Goal: Find contact information: Find contact information

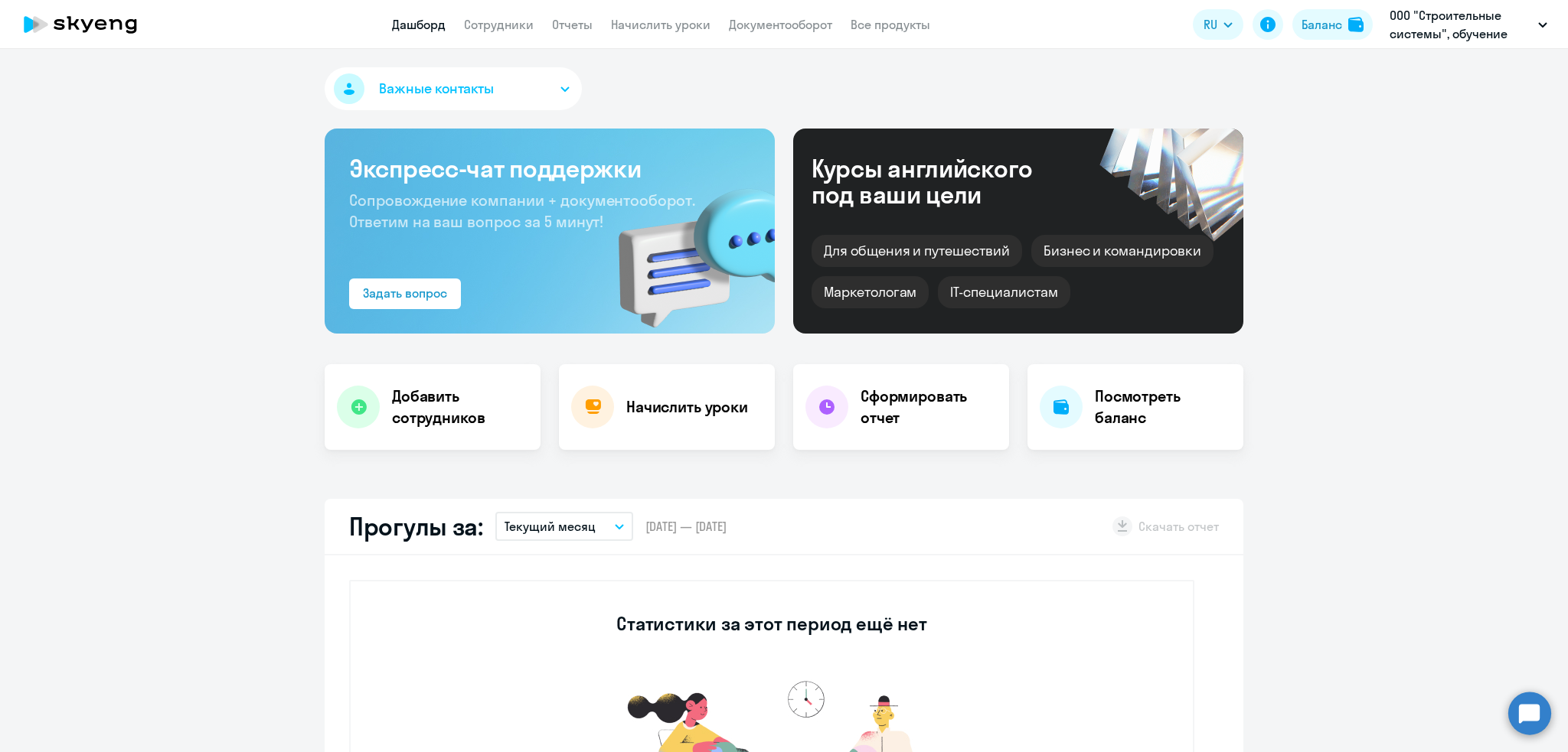
select select "30"
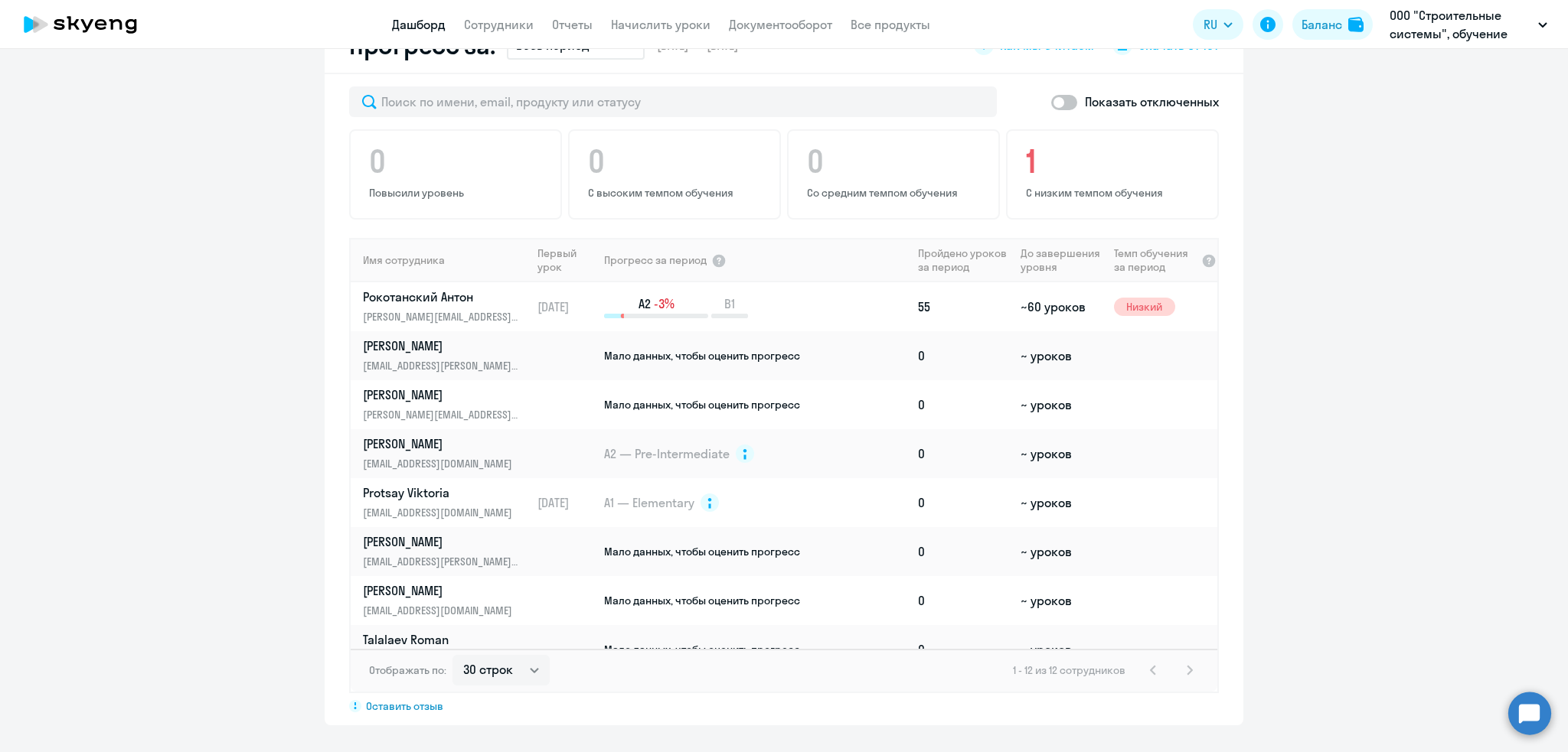
click at [1056, 97] on span at bounding box center [1063, 102] width 26 height 15
click at [1051, 102] on input "checkbox" at bounding box center [1051, 102] width 1 height 1
checkbox input "true"
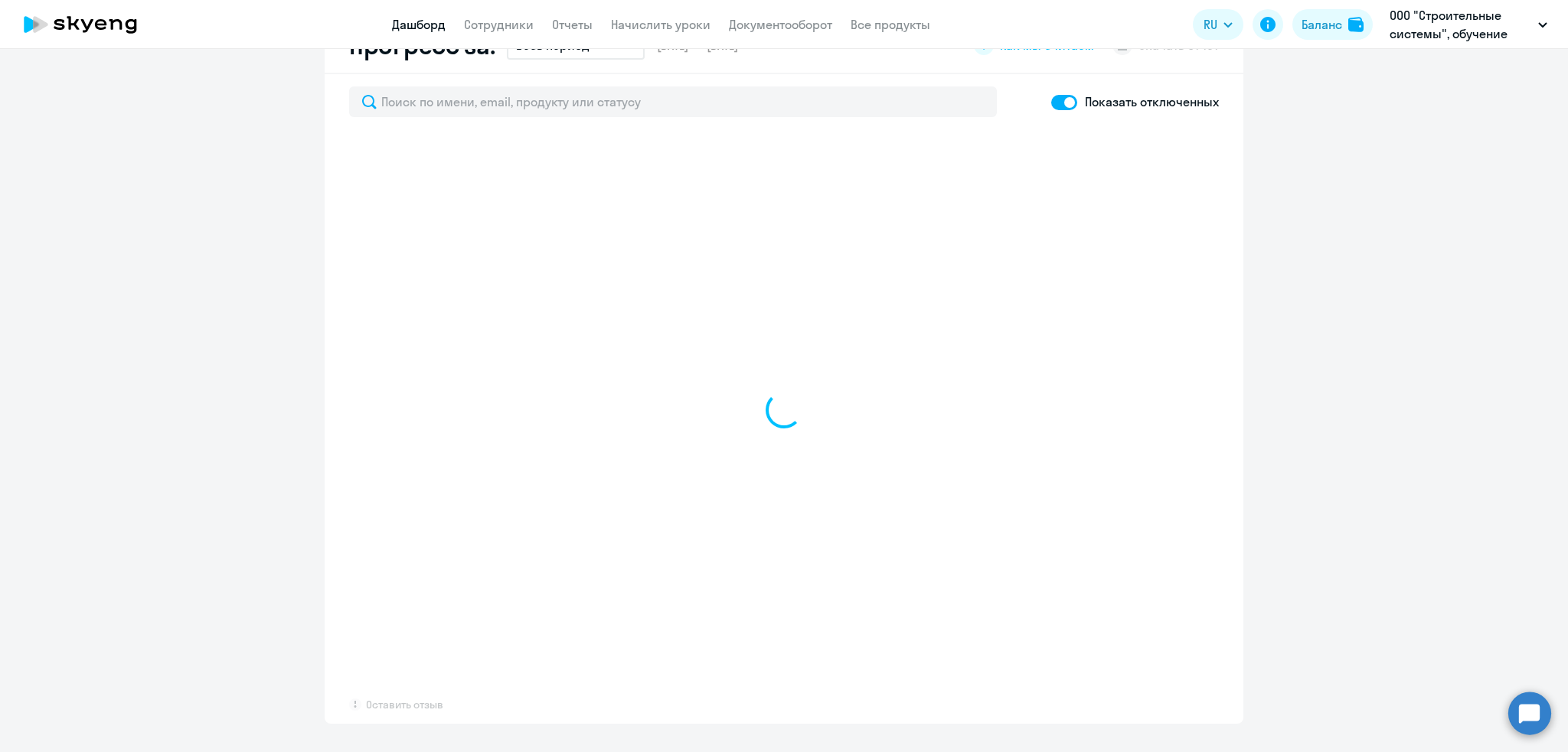
select select "30"
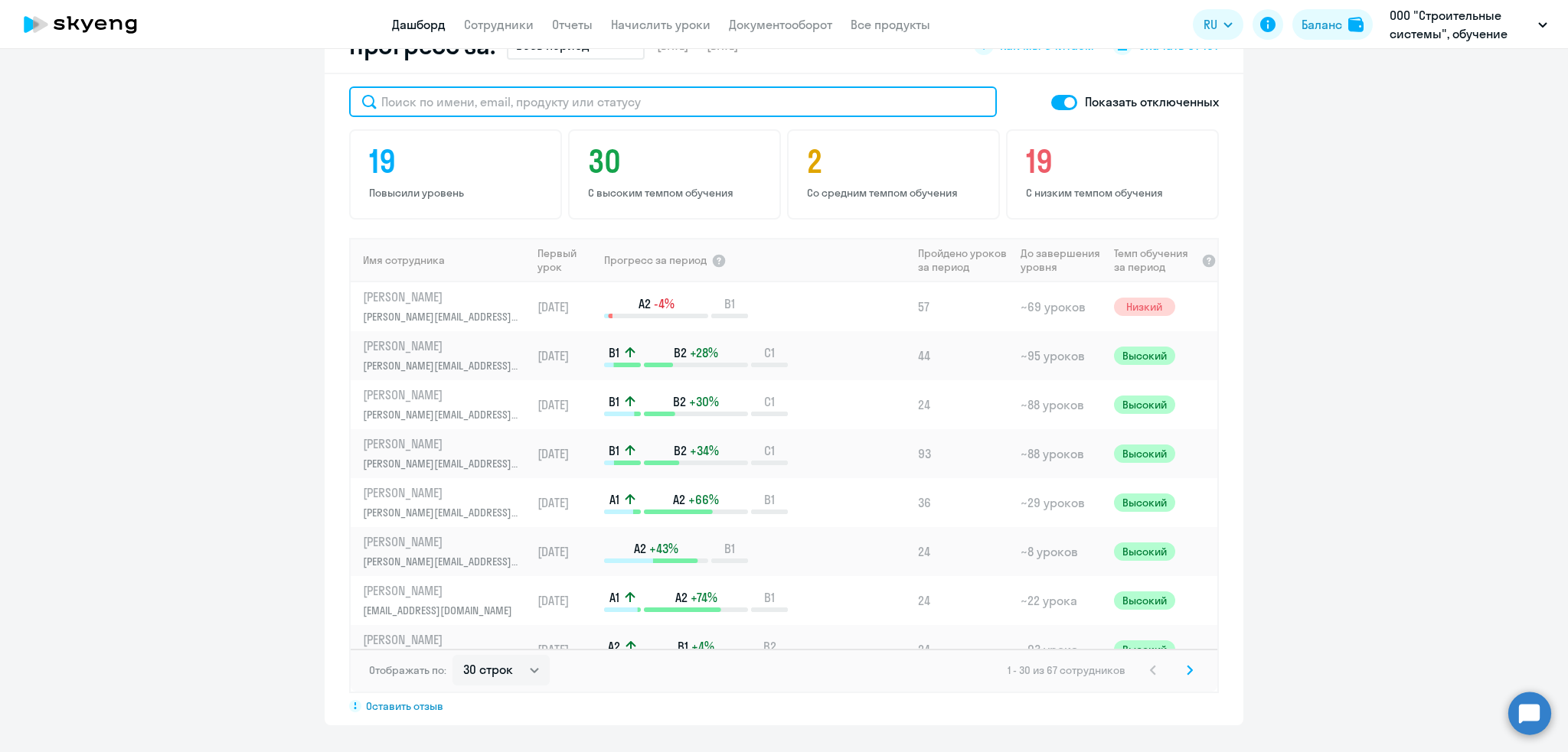
click at [440, 111] on input "text" at bounding box center [673, 102] width 648 height 30
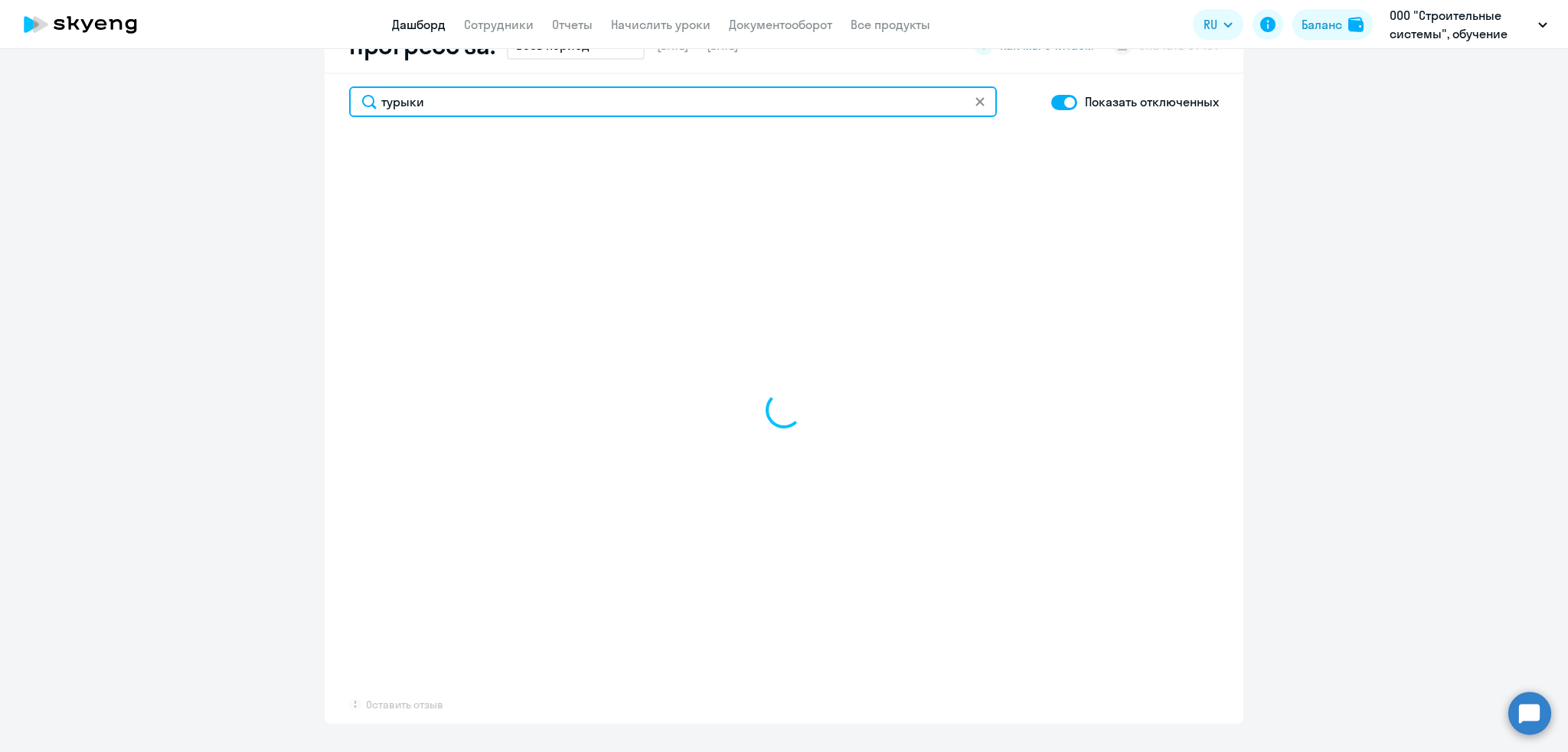
type input "турыкин"
select select "30"
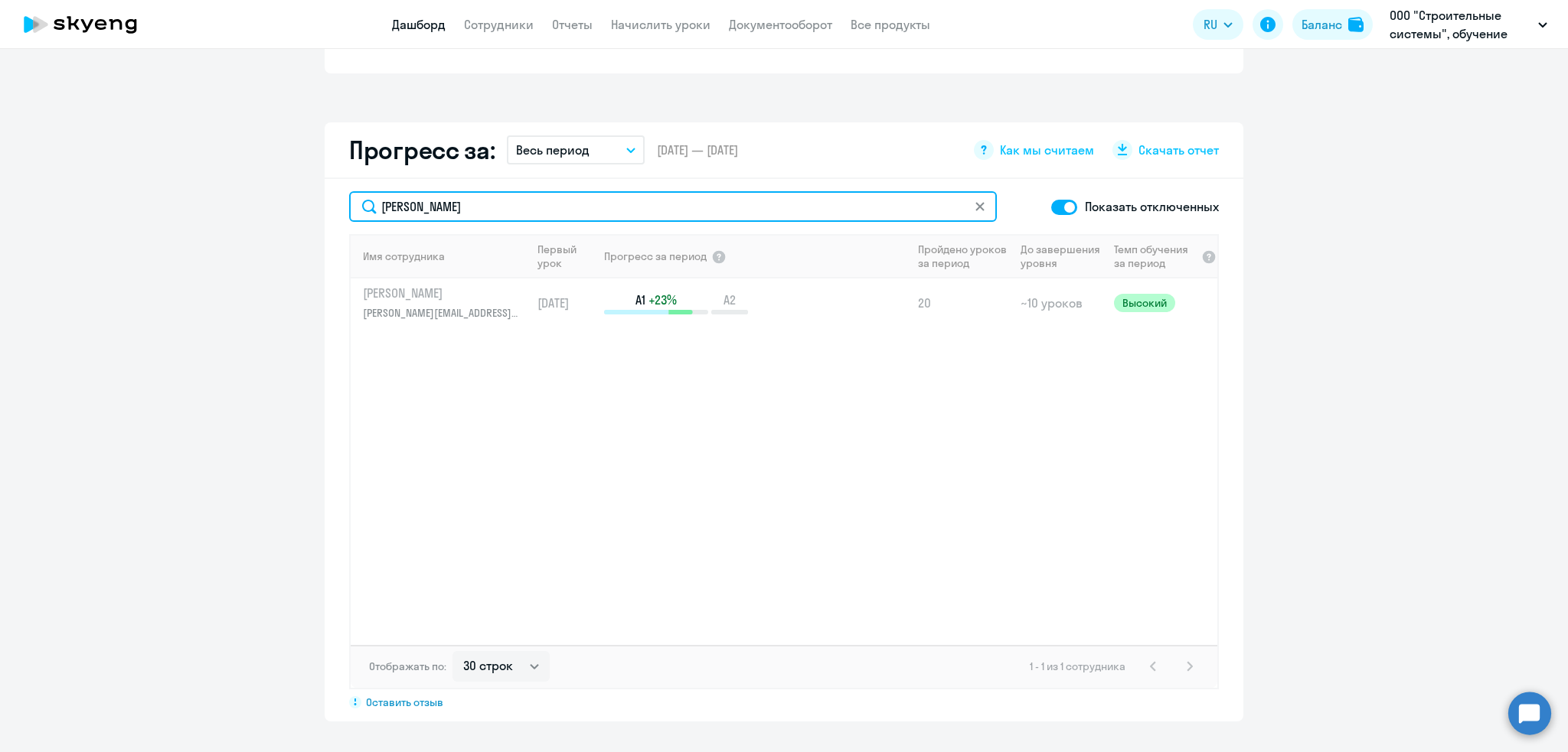
scroll to position [806, 0]
drag, startPoint x: 444, startPoint y: 209, endPoint x: 368, endPoint y: 206, distance: 76.1
click at [368, 206] on input "турыкин" at bounding box center [673, 210] width 648 height 30
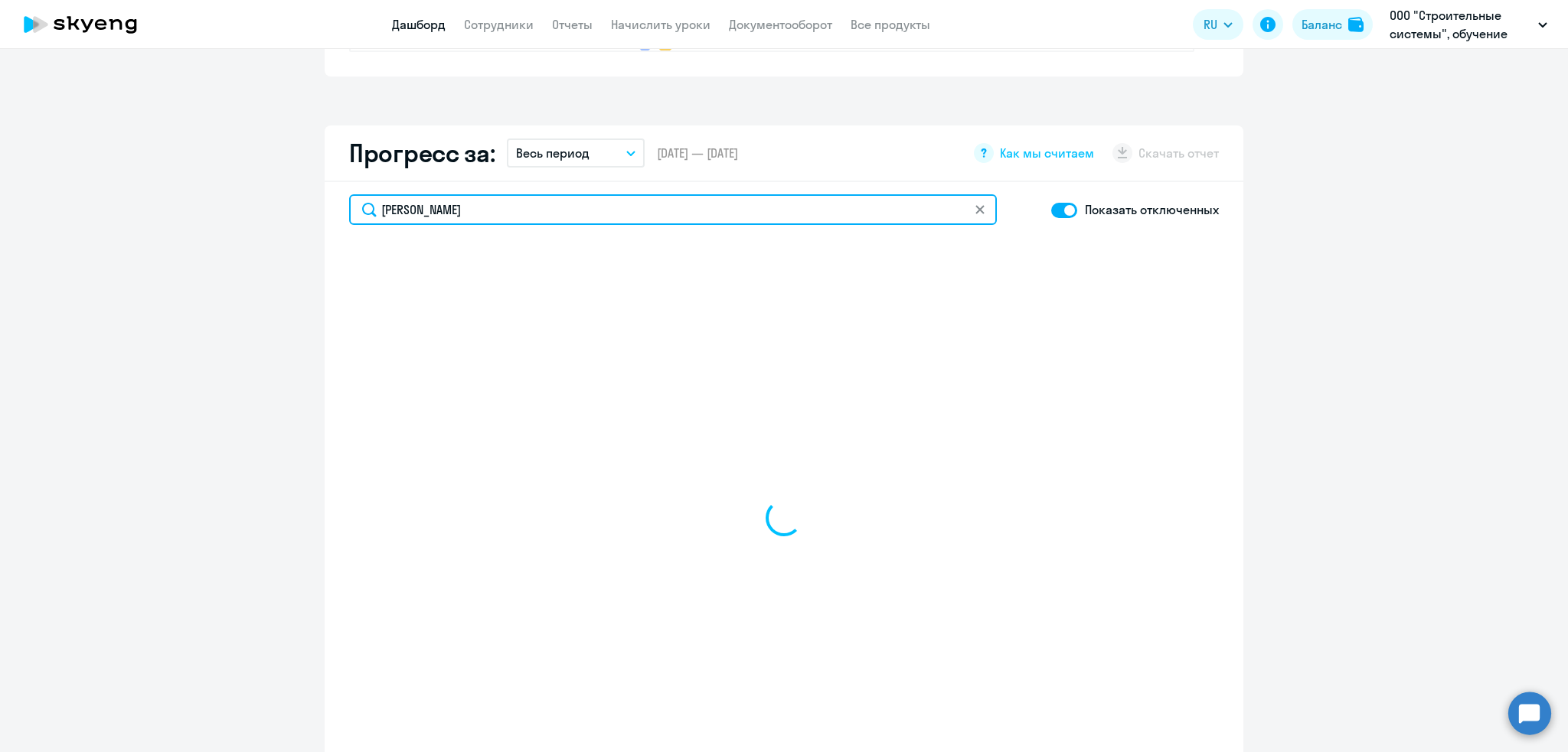
type input "кузнецов"
select select "30"
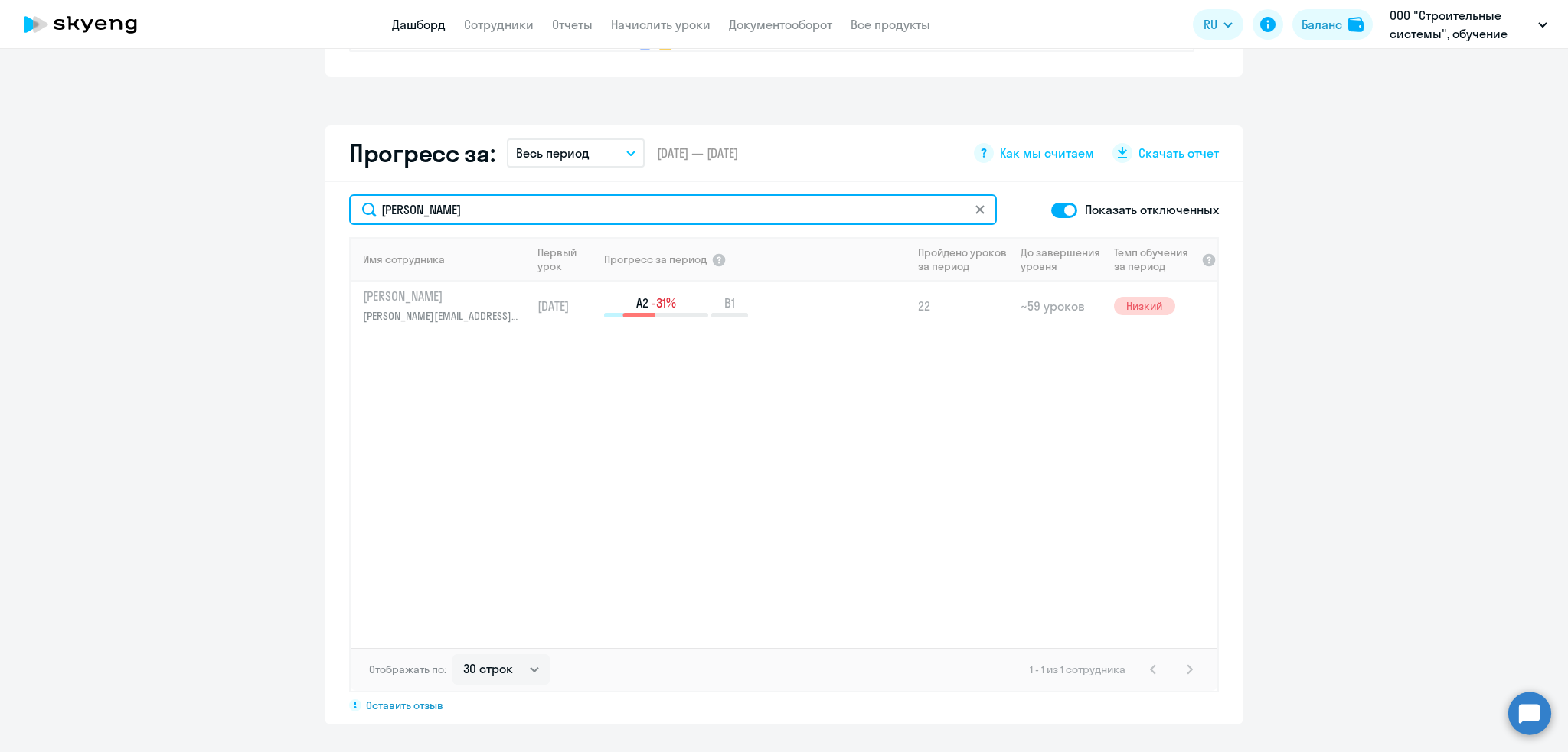
drag, startPoint x: 464, startPoint y: 211, endPoint x: 313, endPoint y: 197, distance: 151.6
click at [313, 197] on app-progress-dashboard "Прогресс за: Весь период – 27.09.2021 — 15.08.2025 Как мы считаем Скачать отчет…" at bounding box center [784, 425] width 1568 height 599
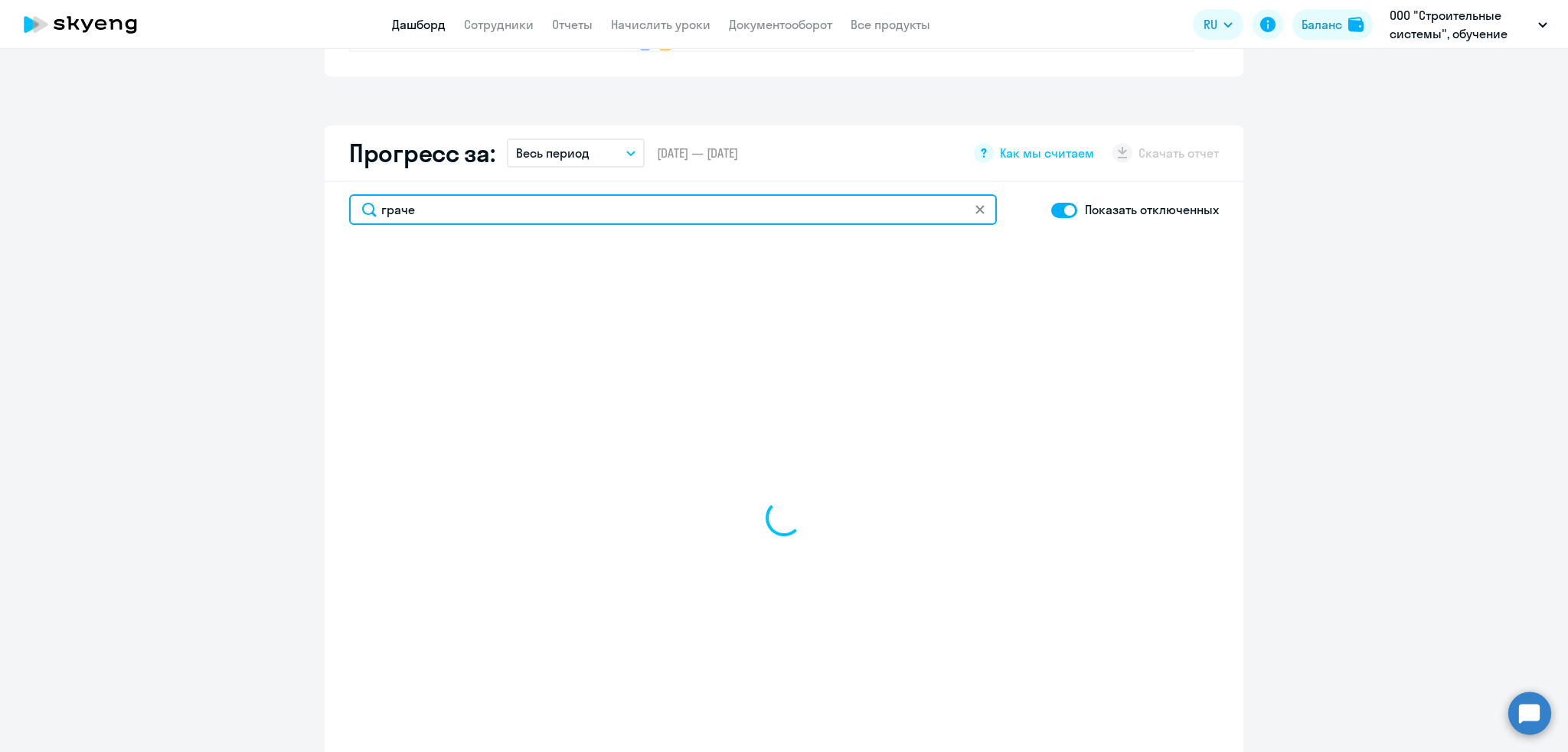
type input "грачев"
select select "30"
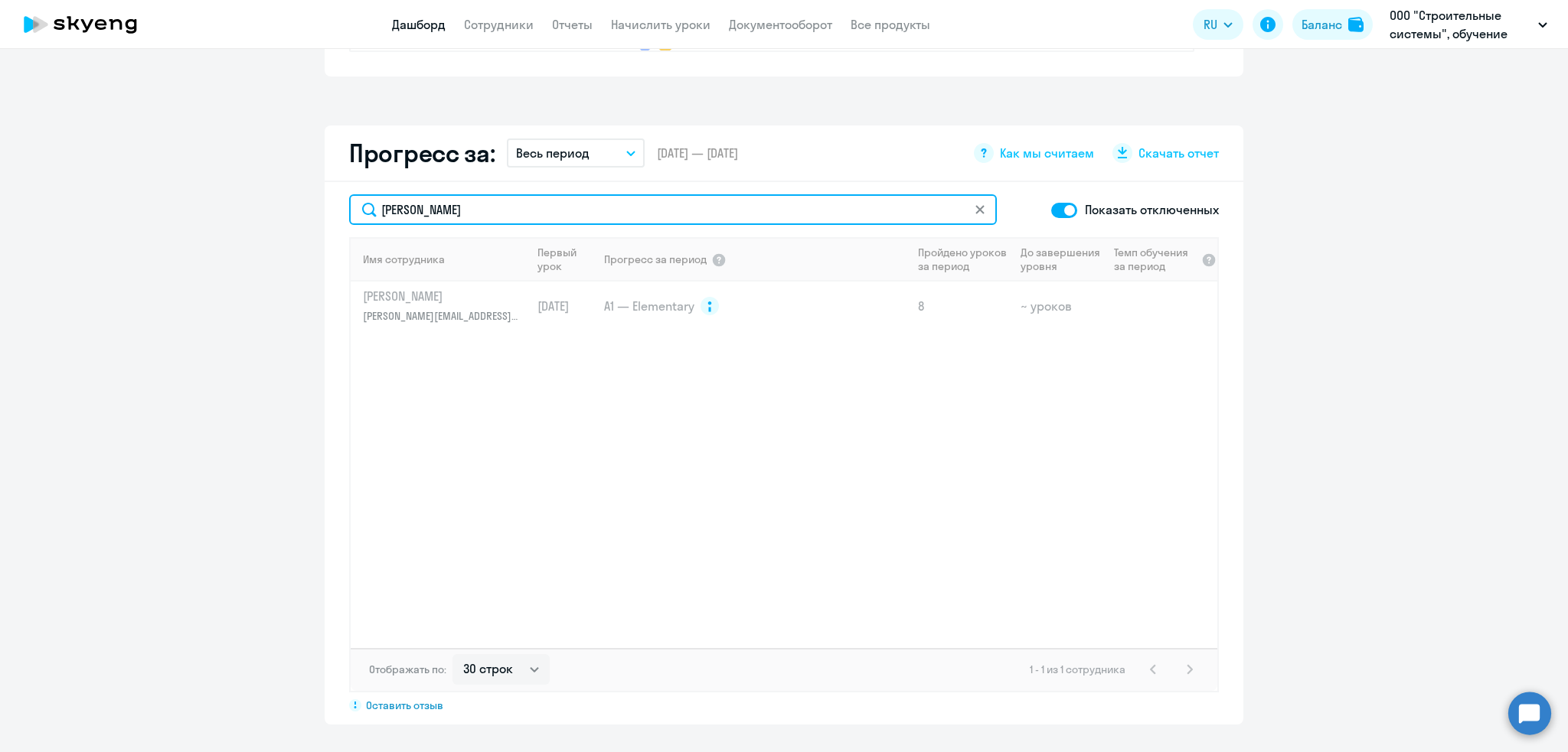
drag, startPoint x: 454, startPoint y: 208, endPoint x: 335, endPoint y: 196, distance: 119.6
click at [335, 196] on div "грачев Показать отключенных Имя сотрудника Первый урок Прогресс за период Пройд…" at bounding box center [784, 454] width 918 height 543
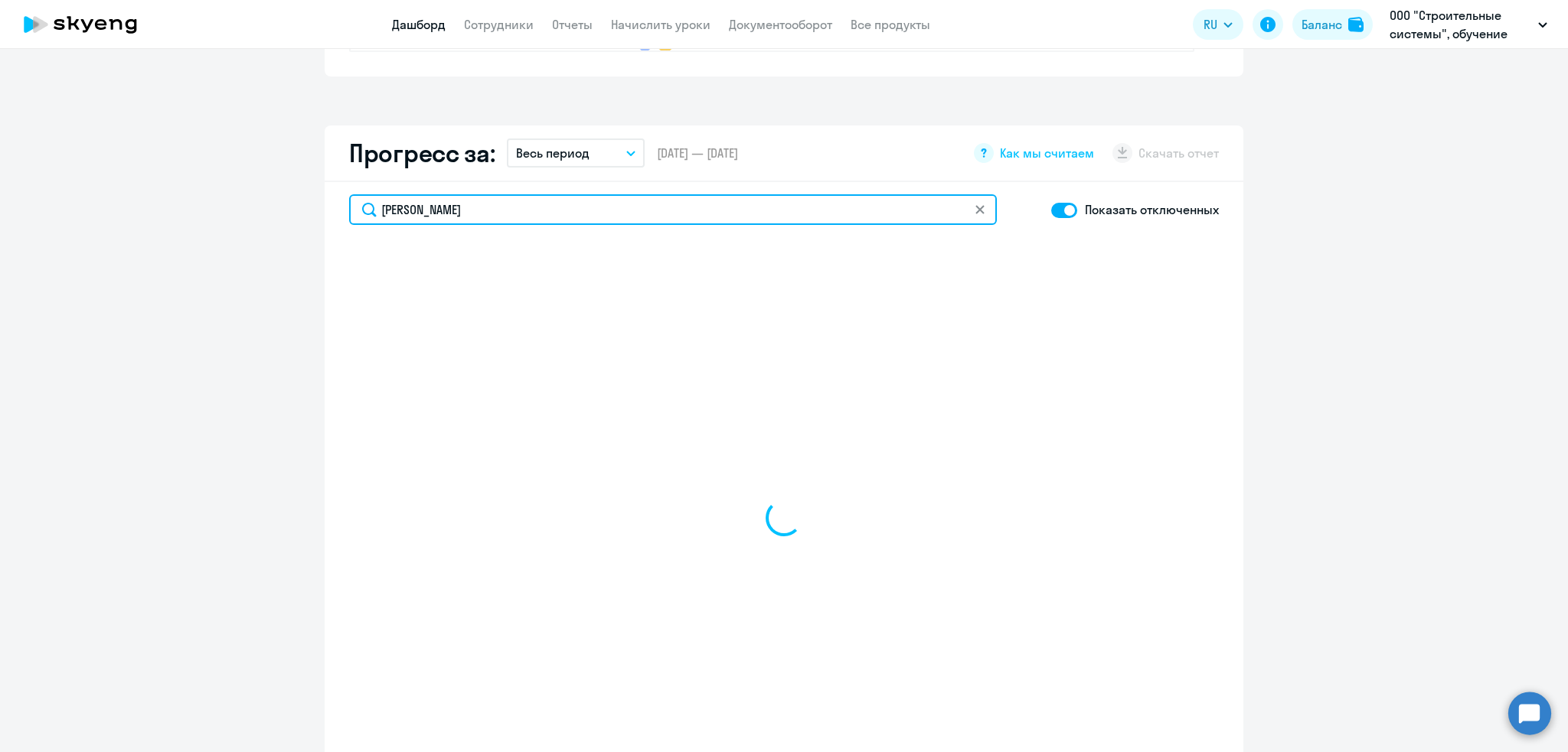
type input "власов"
select select "30"
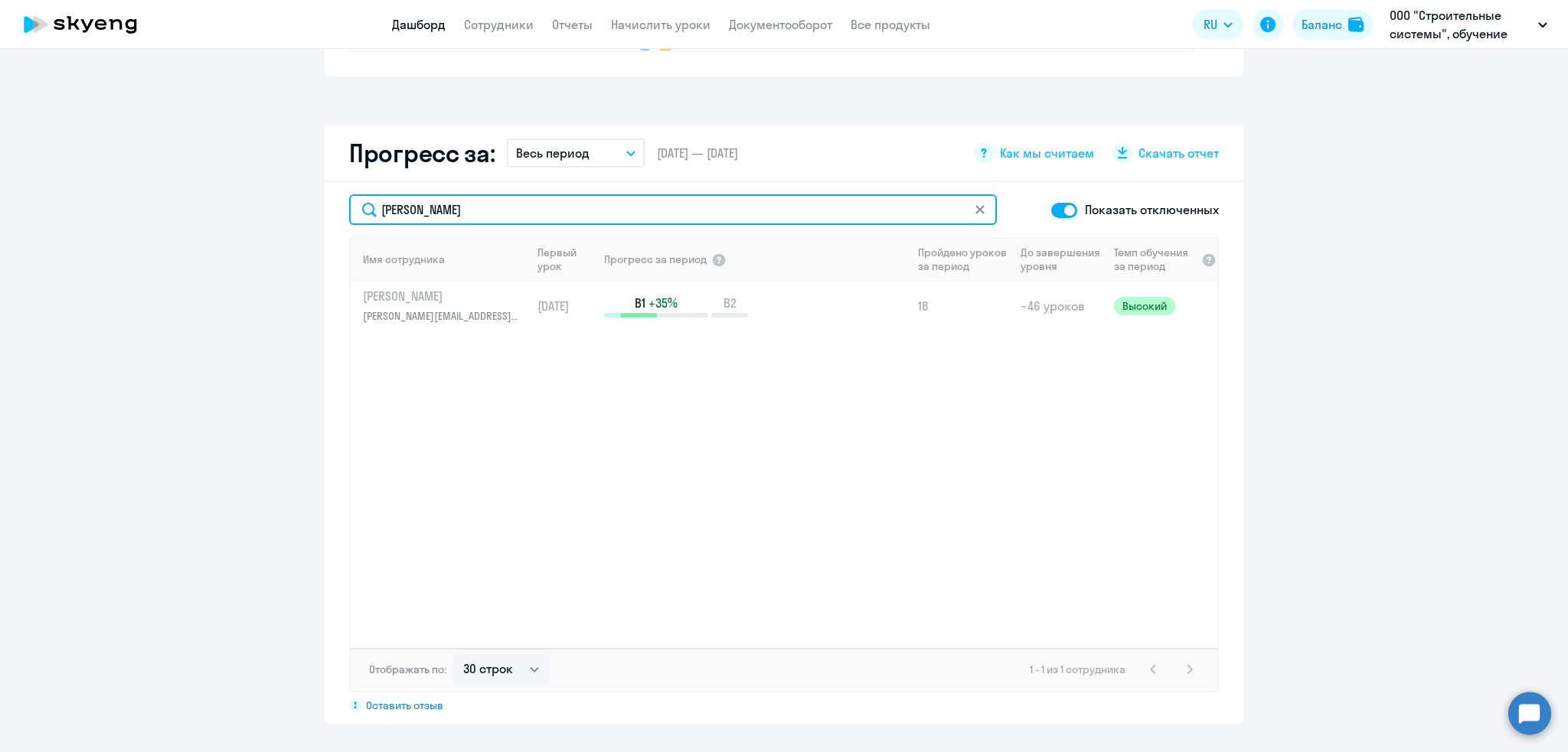
drag, startPoint x: 437, startPoint y: 207, endPoint x: 304, endPoint y: 207, distance: 133.0
click at [304, 207] on app-progress-dashboard "Прогресс за: Весь период – 27.09.2021 — 15.08.2025 Как мы считаем Скачать отчет…" at bounding box center [784, 425] width 1568 height 599
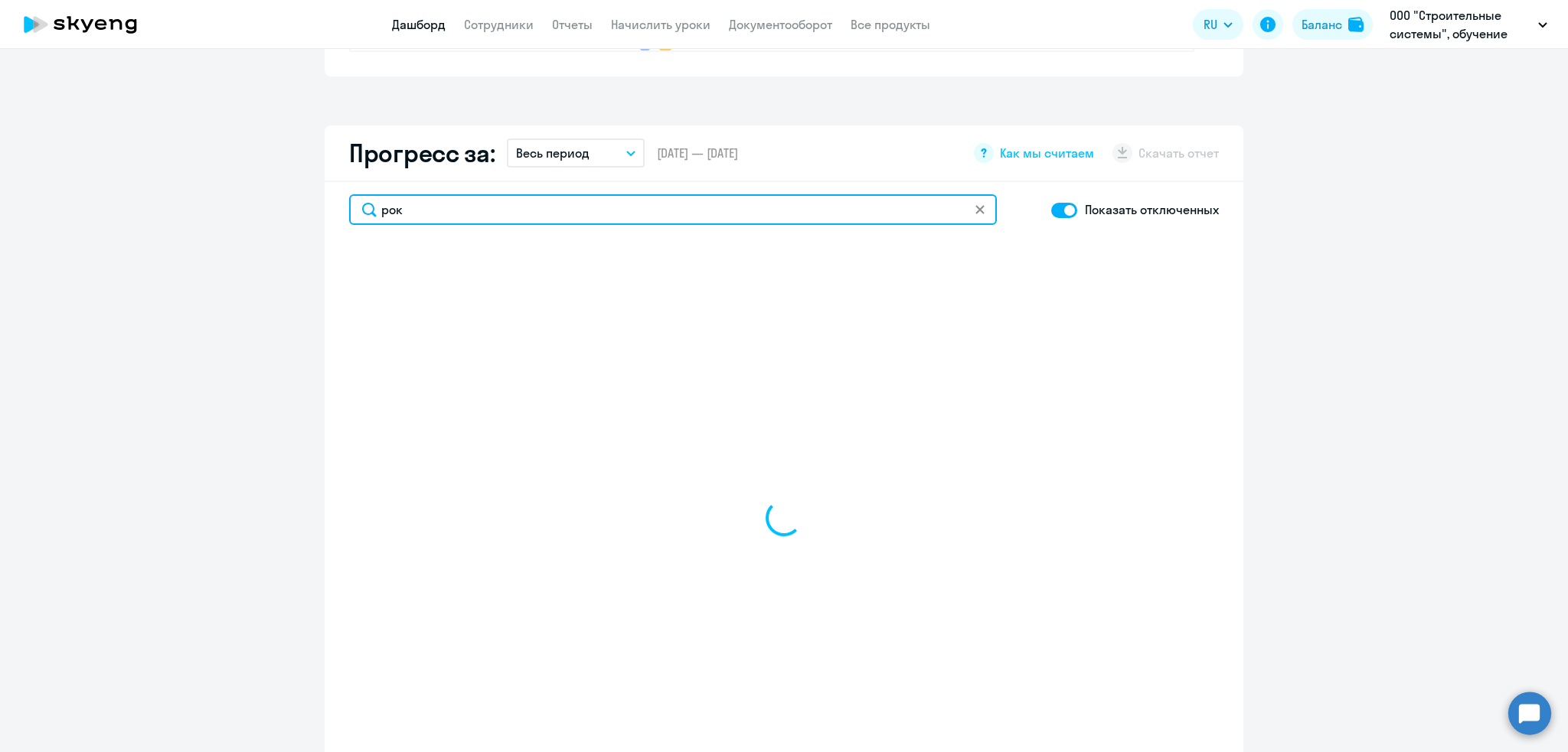
type input "роко"
select select "30"
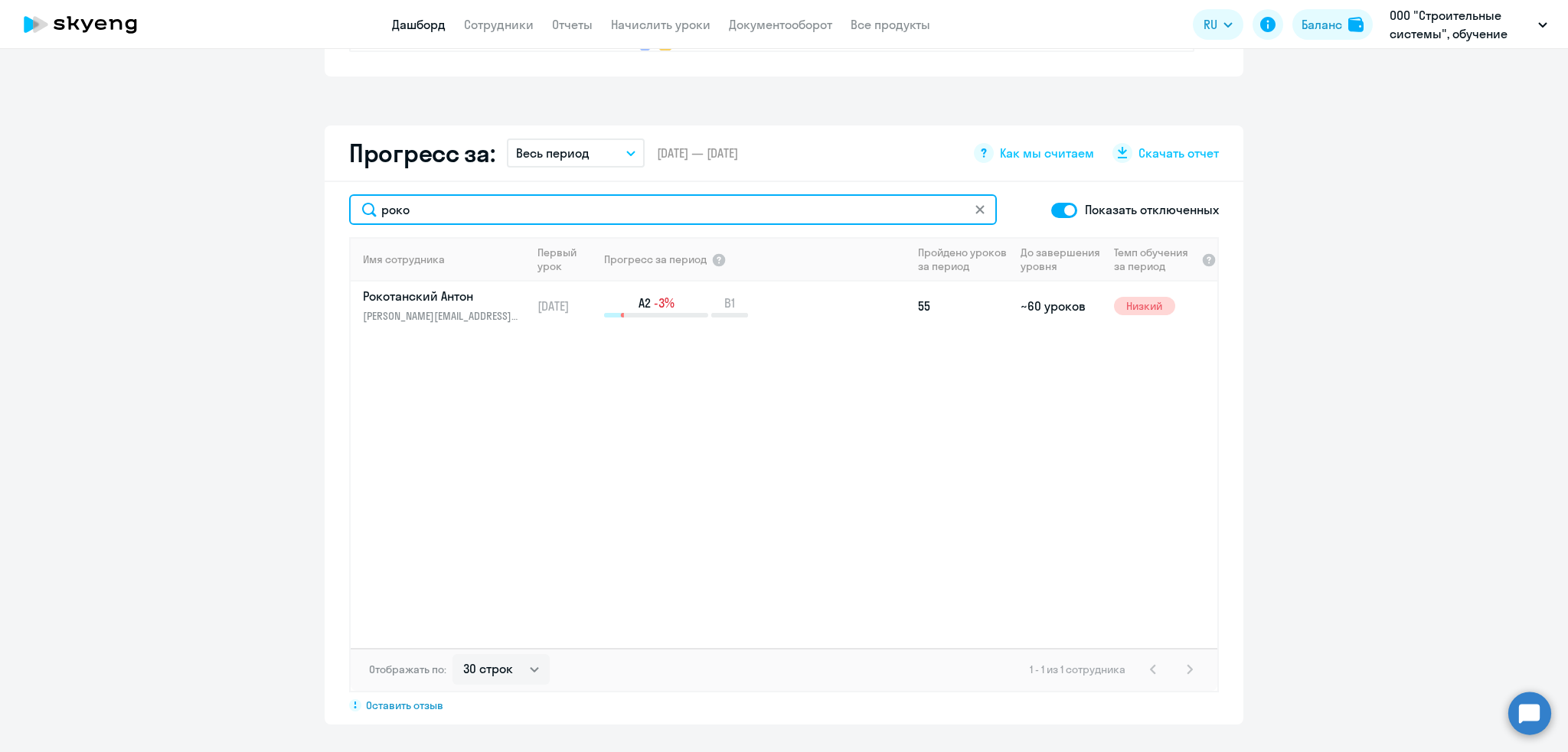
drag, startPoint x: 432, startPoint y: 211, endPoint x: 331, endPoint y: 203, distance: 101.3
click at [331, 203] on div "роко Показать отключенных Имя сотрудника Первый урок Прогресс за период Пройден…" at bounding box center [784, 454] width 918 height 543
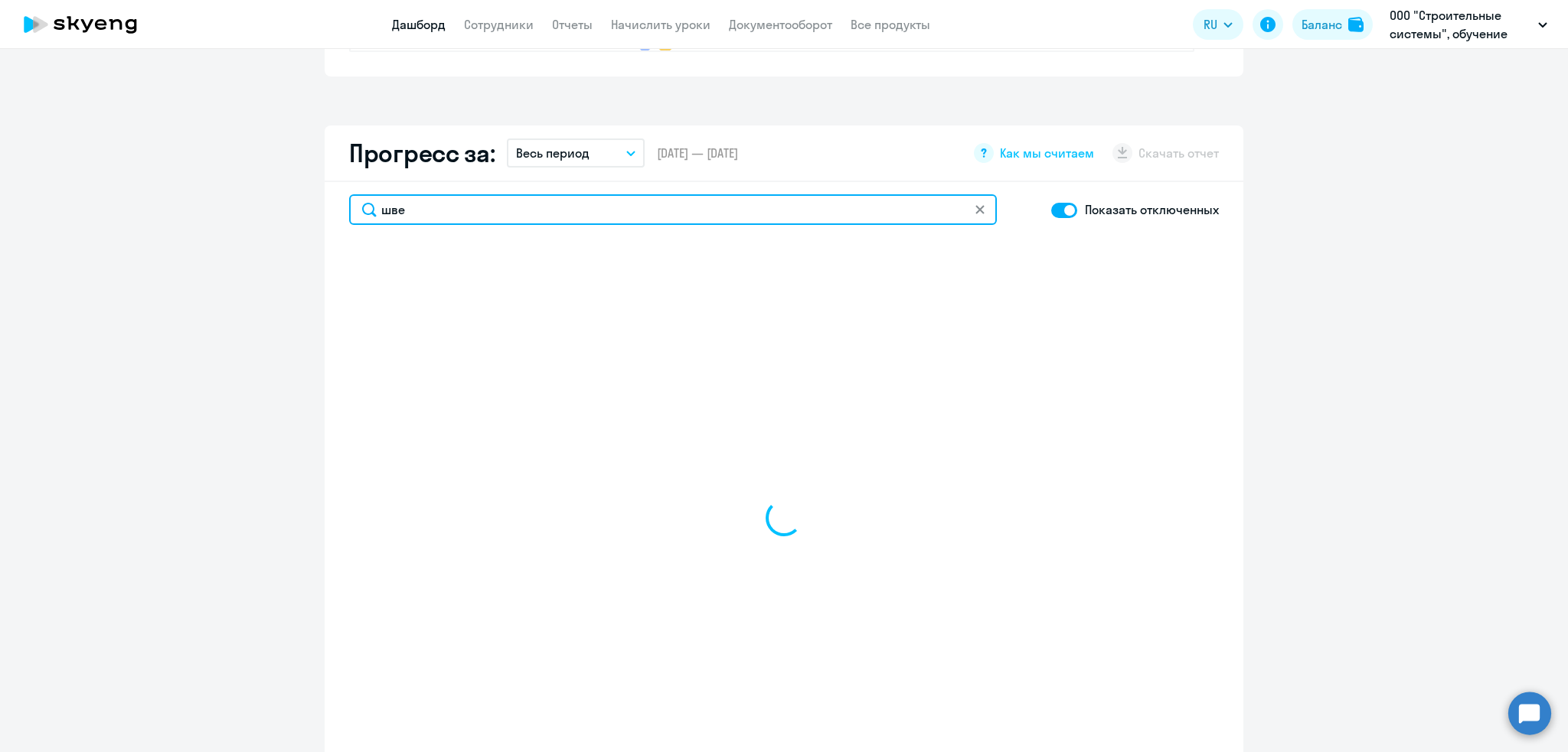
type input "швец"
select select "30"
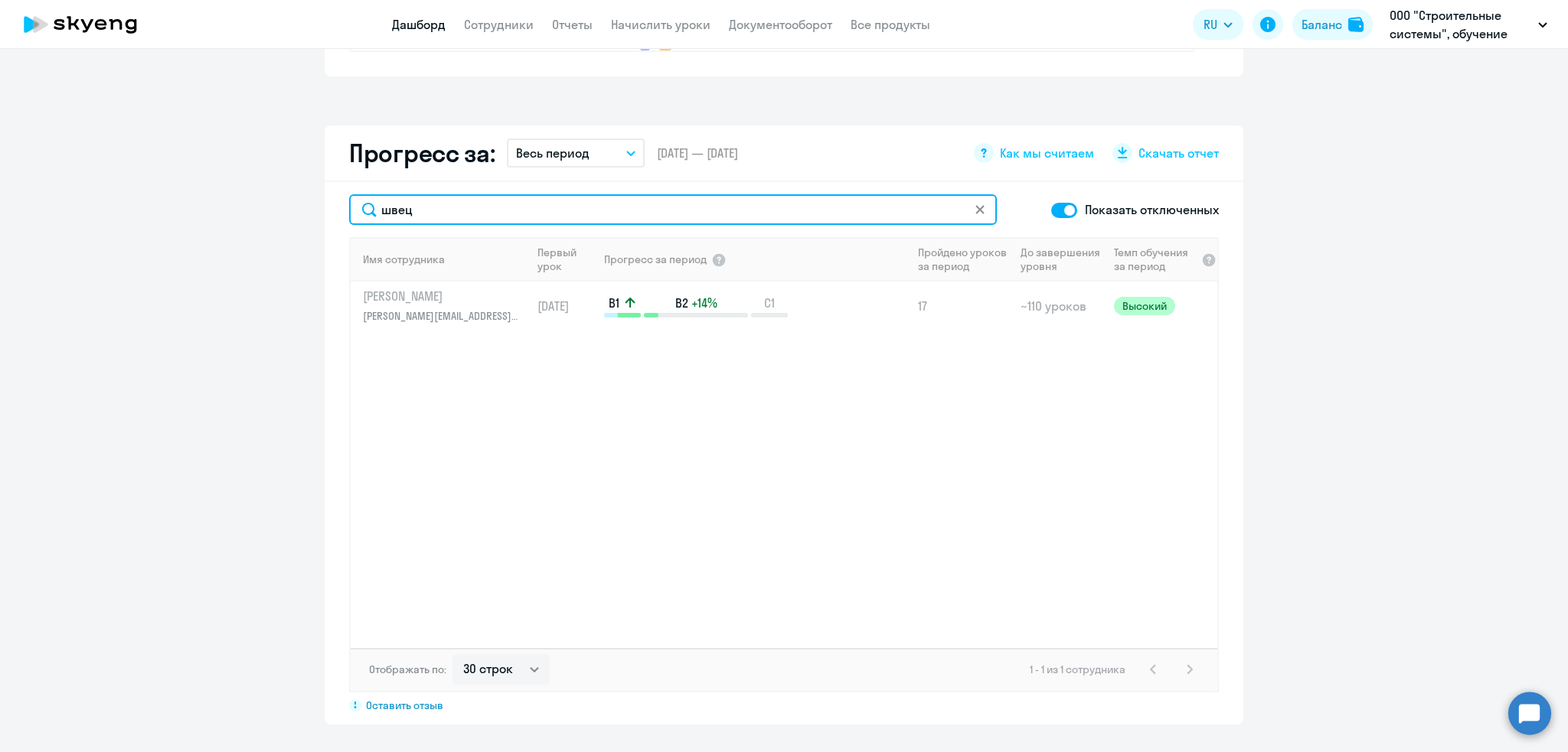
drag, startPoint x: 421, startPoint y: 206, endPoint x: 307, endPoint y: 200, distance: 114.2
click at [307, 200] on app-progress-dashboard "Прогресс за: Весь период – 27.09.2021 — 15.08.2025 Как мы считаем Скачать отчет…" at bounding box center [784, 425] width 1568 height 599
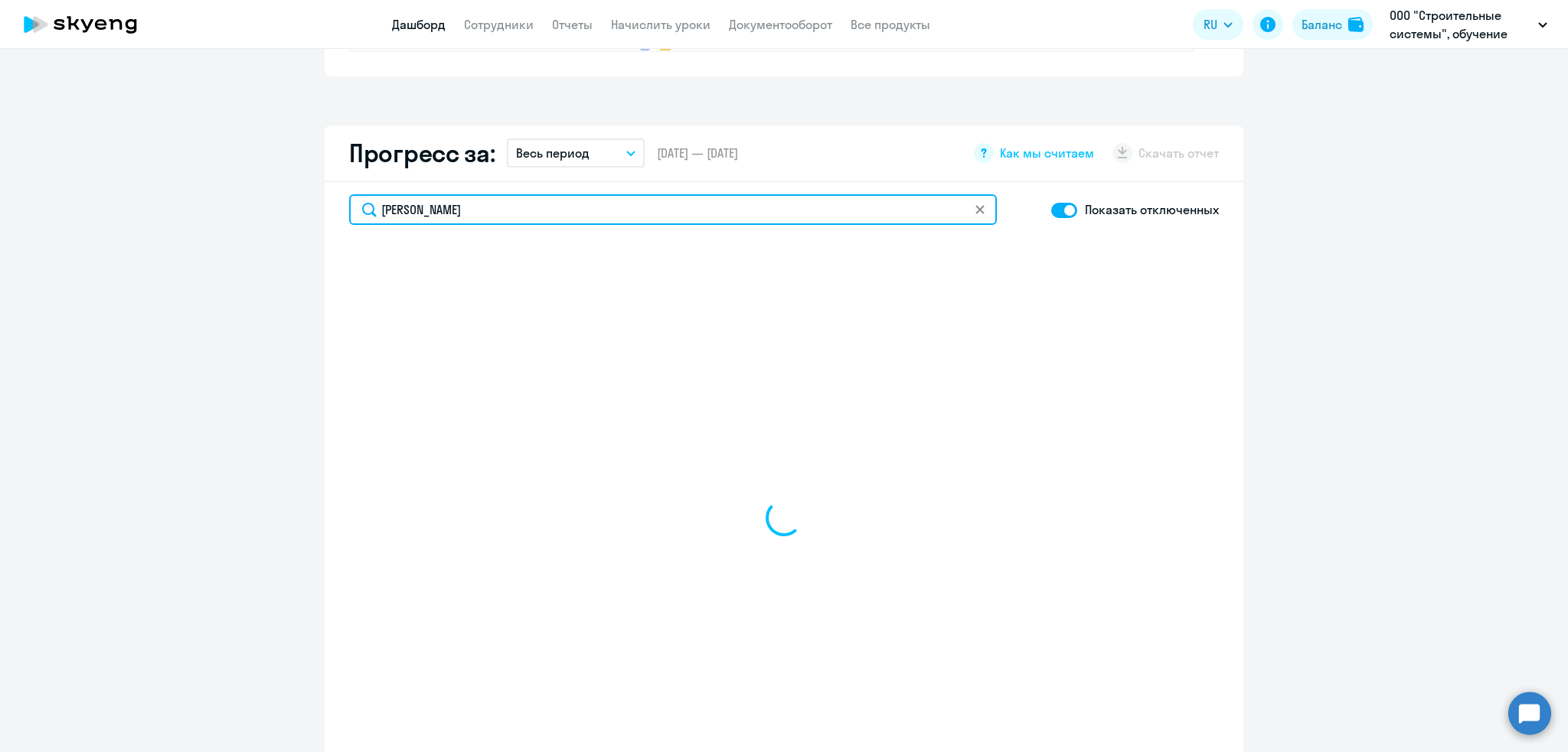
type input "самсонов"
select select "30"
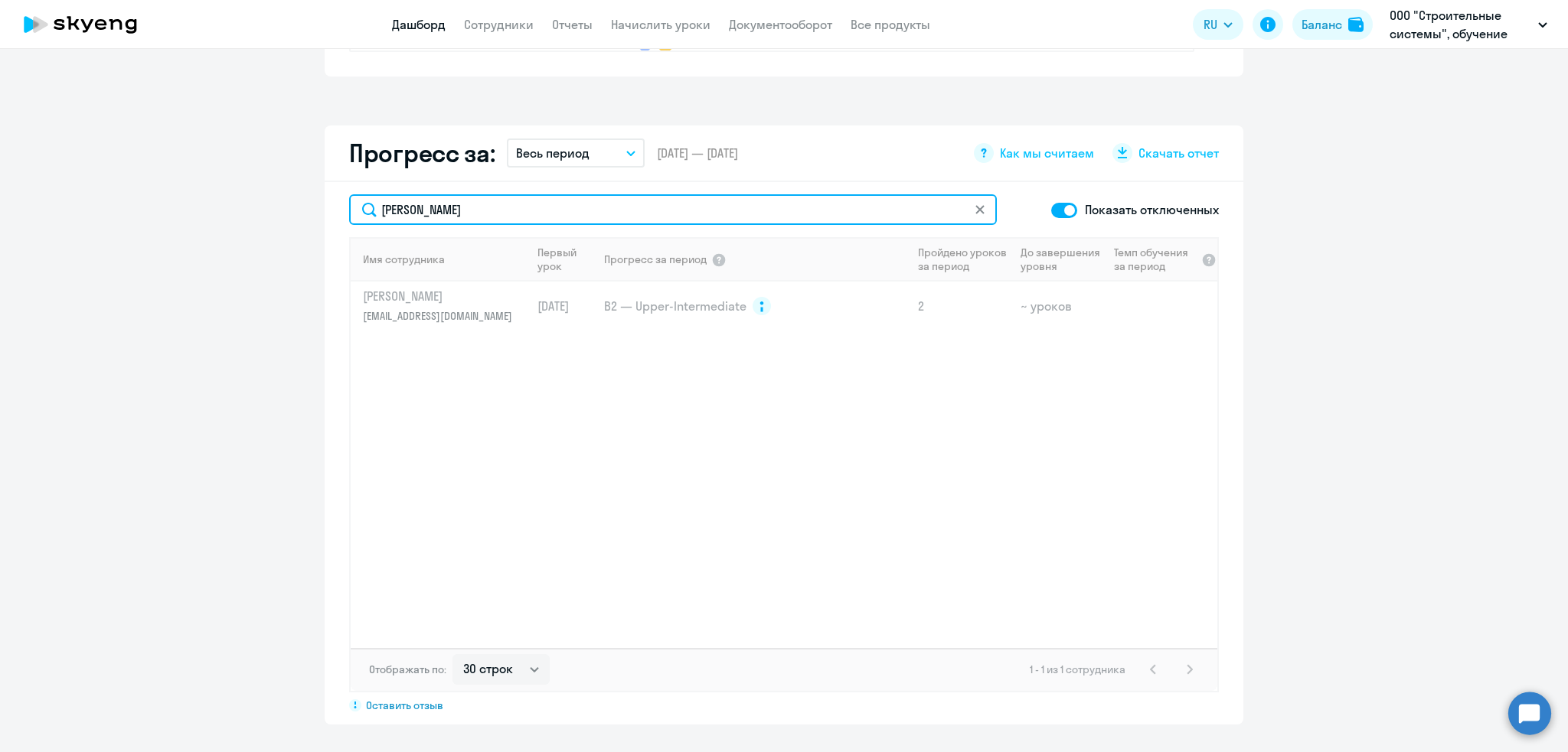
drag, startPoint x: 450, startPoint y: 210, endPoint x: 337, endPoint y: 210, distance: 113.0
click at [337, 210] on div "самсонов Показать отключенных Имя сотрудника Первый урок Прогресс за период Про…" at bounding box center [784, 454] width 918 height 543
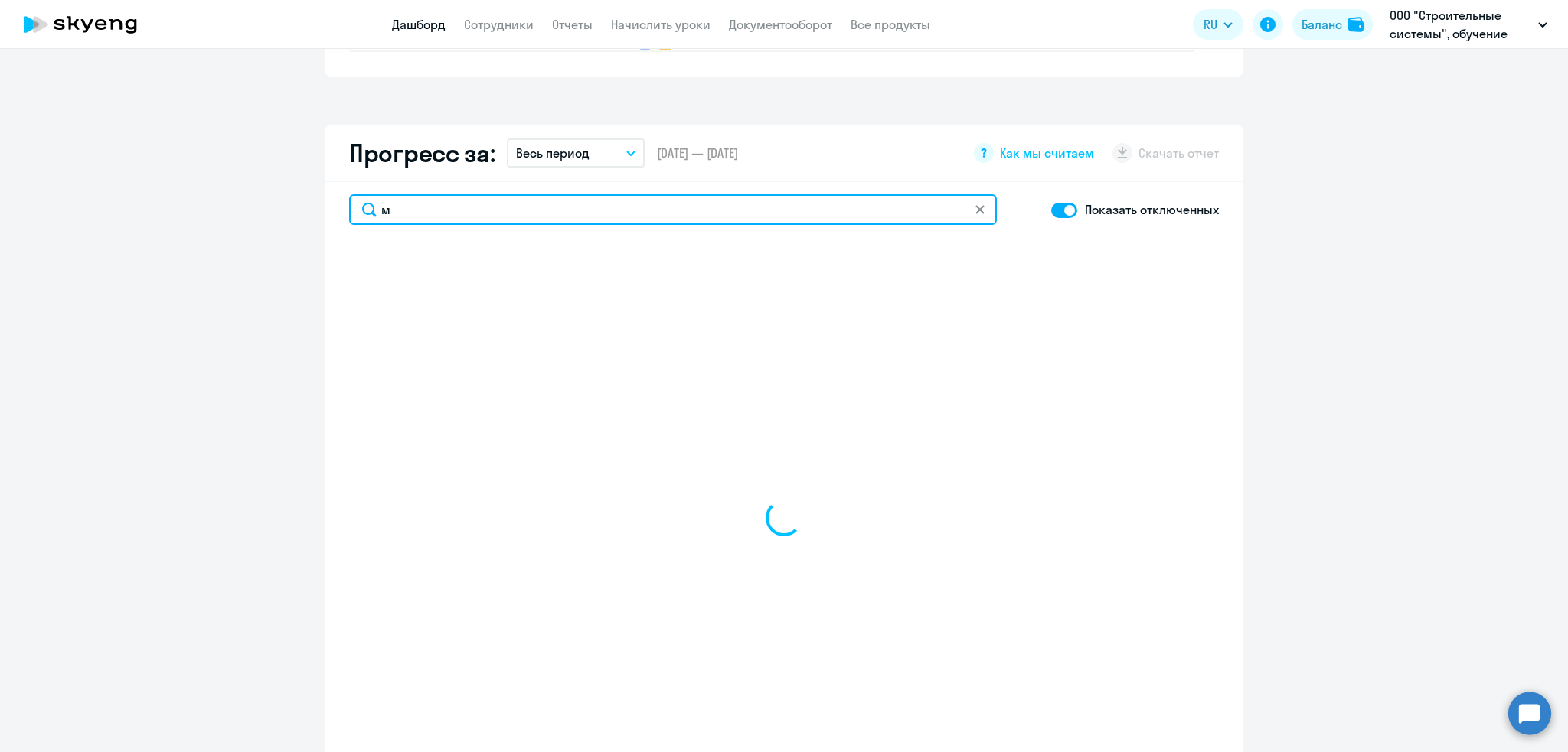
type input "мы"
select select "30"
type input "мызг"
select select "30"
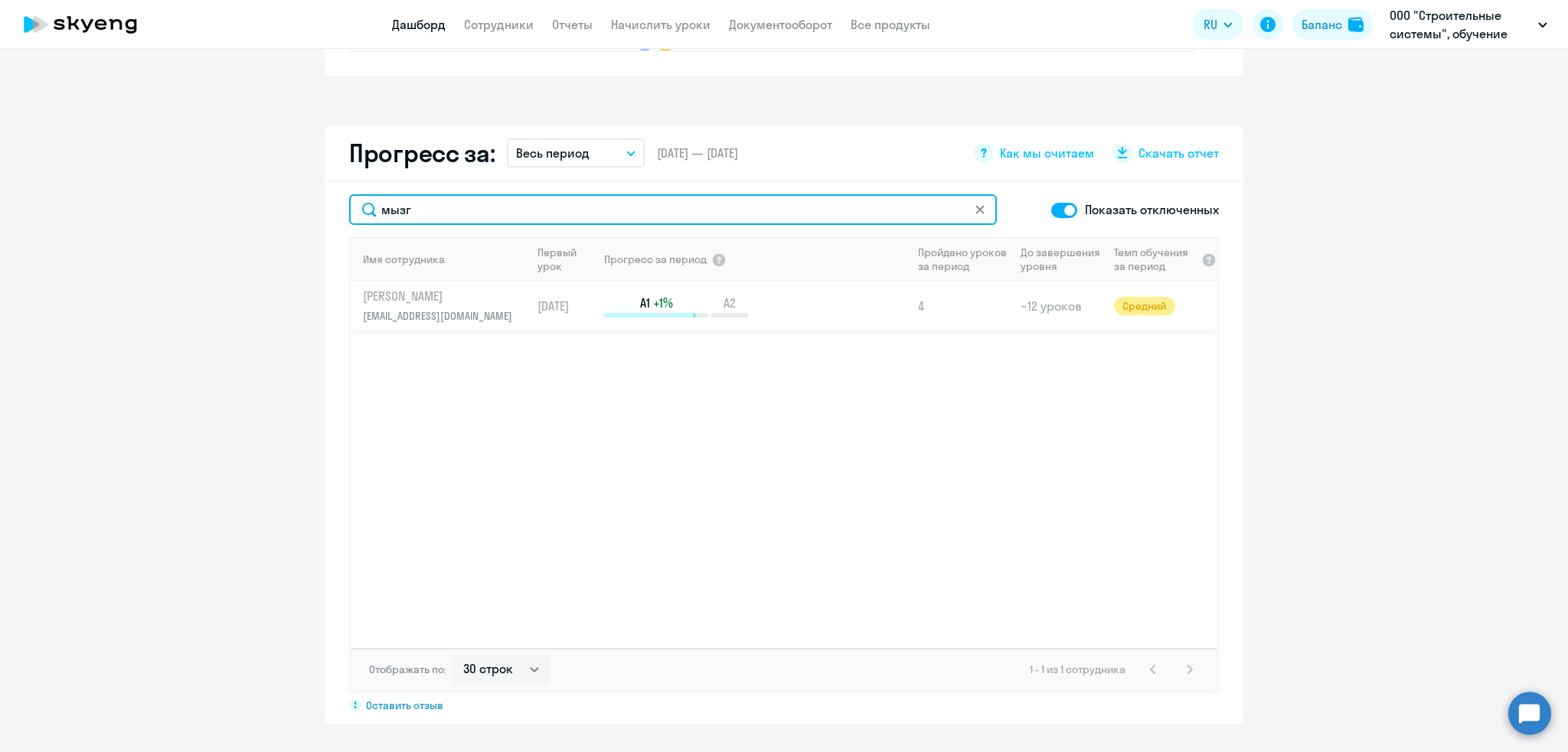
type input "мызг"
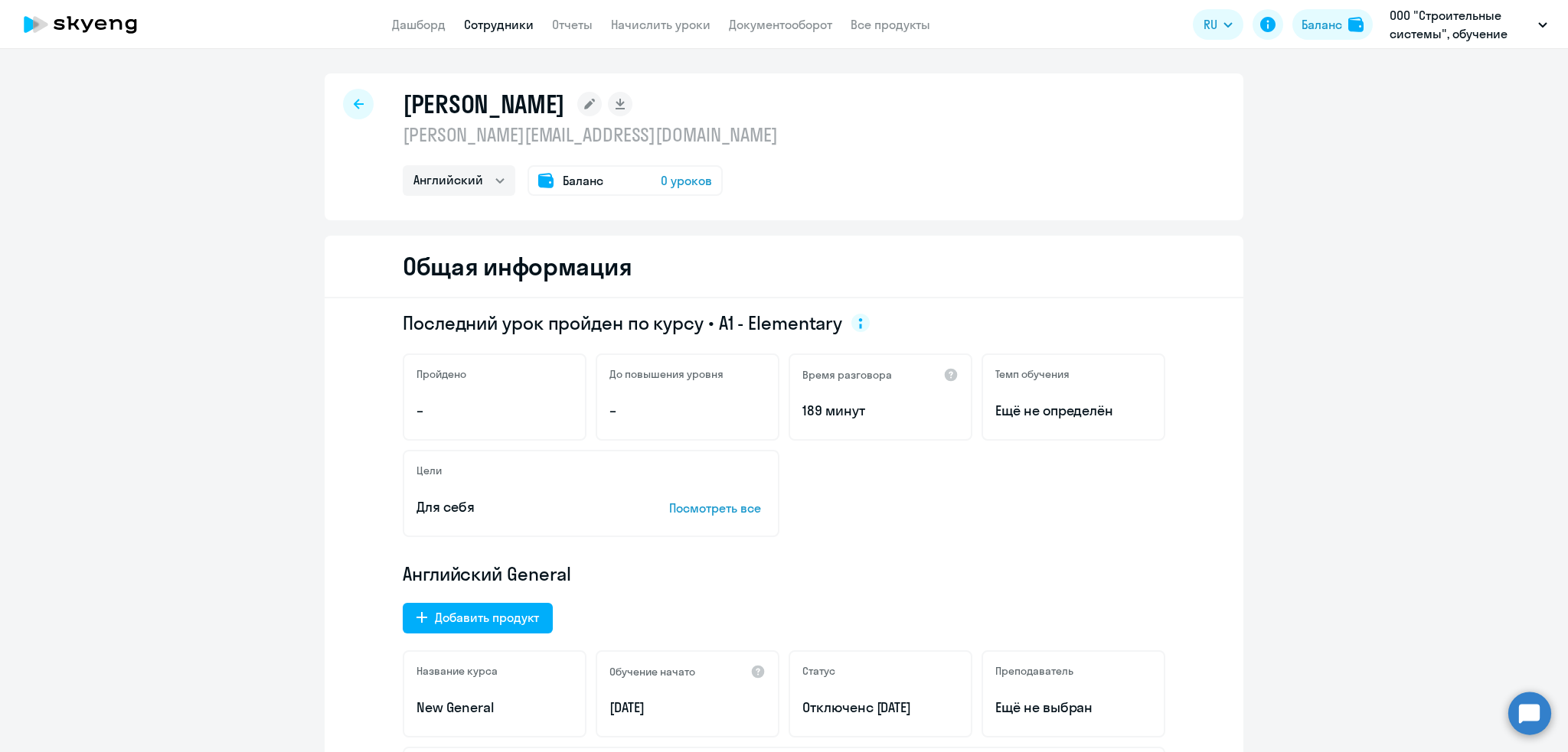
select select "english"
drag, startPoint x: 729, startPoint y: 137, endPoint x: 382, endPoint y: 136, distance: 347.0
click at [382, 136] on div "Турыкин Александр aleksandr.tyrykin@mbcc-group.com Английский Баланс 0 уроков" at bounding box center [784, 146] width 918 height 147
copy p "aleksandr.tyrykin@mbcc-group.com"
select select "english"
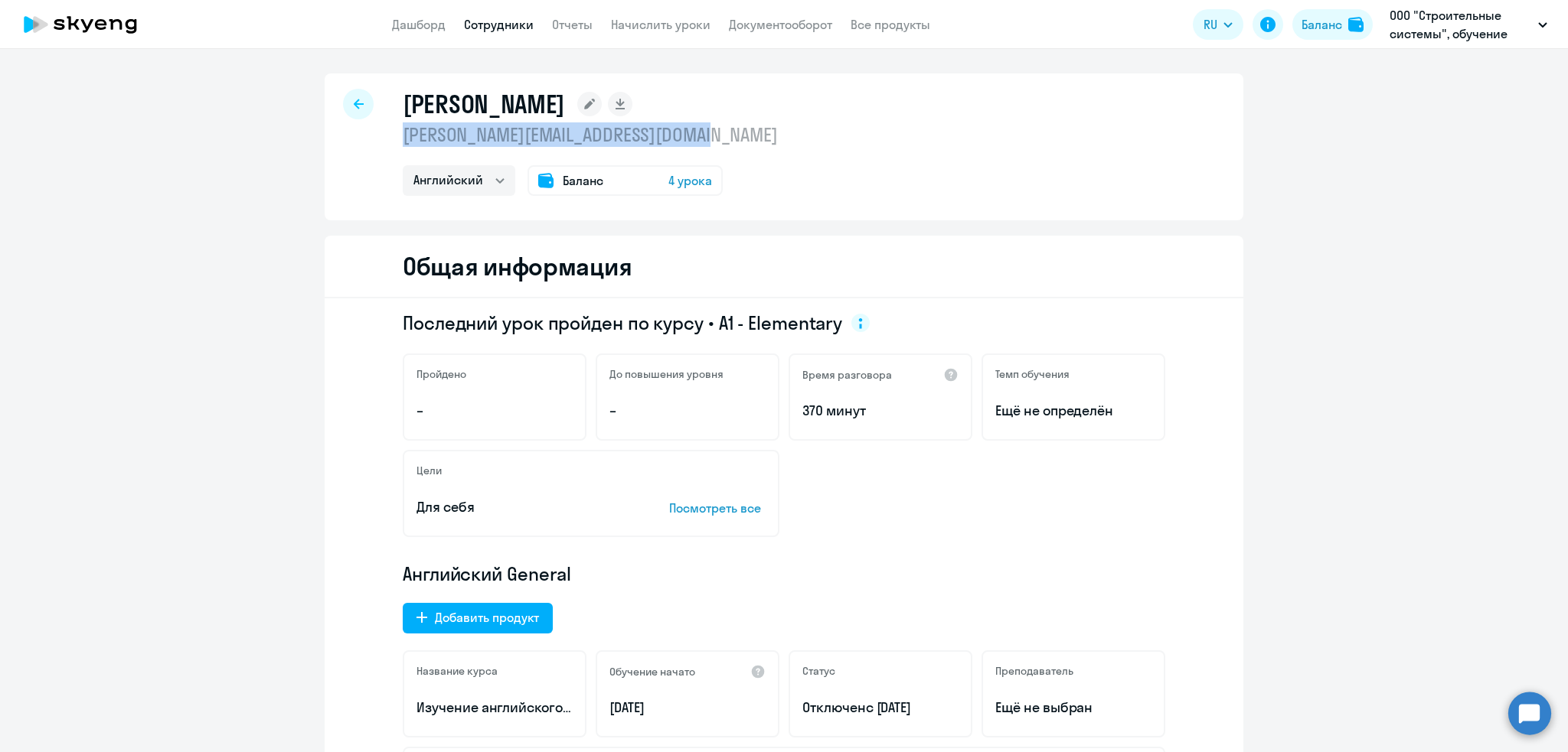
drag, startPoint x: 748, startPoint y: 138, endPoint x: 398, endPoint y: 138, distance: 350.0
click at [398, 138] on div "Кузнецов Александр alexander.kuznetsov@mbcc-group.com Английский Баланс 4 урока" at bounding box center [784, 146] width 918 height 147
copy p "alexander.kuznetsov@mbcc-group.com"
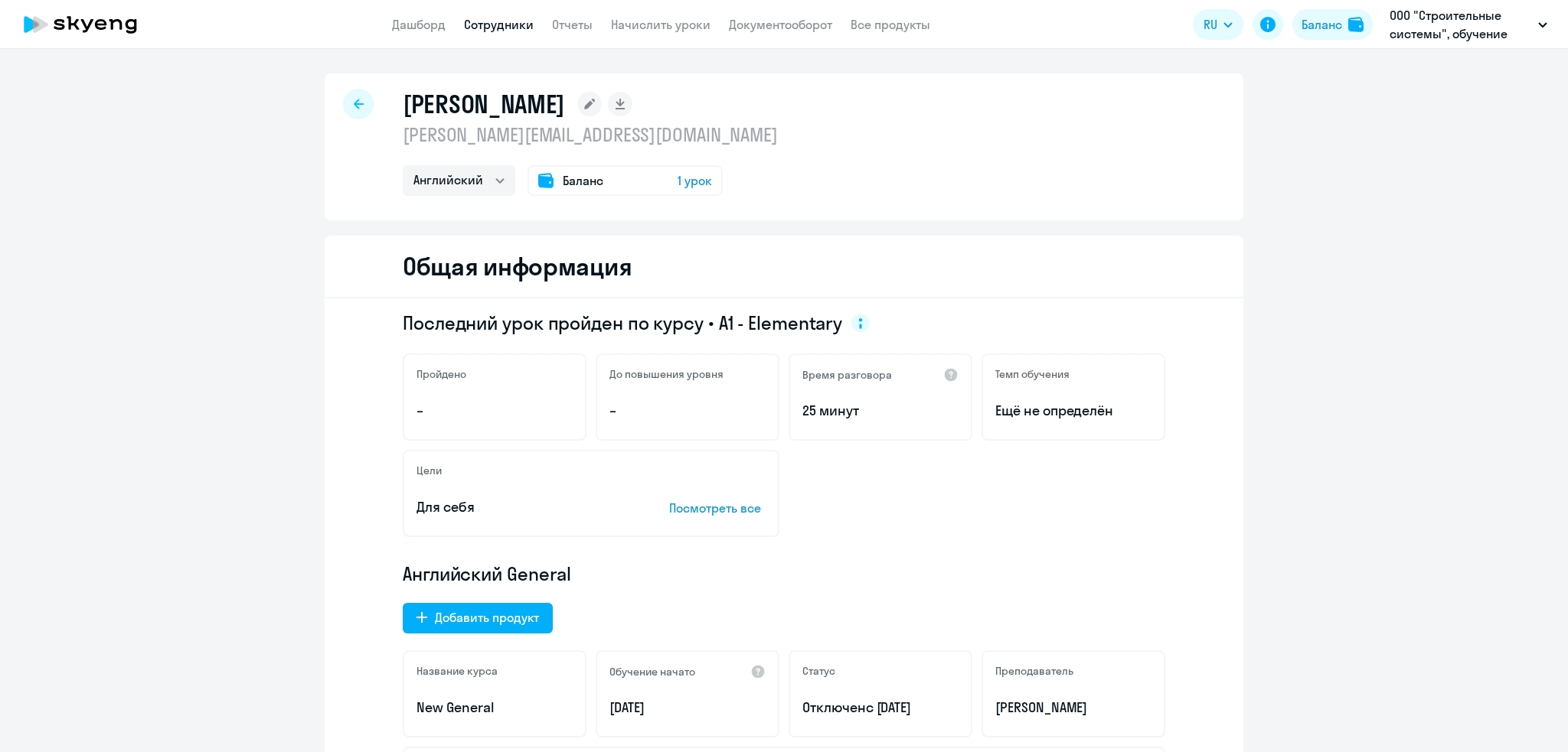
select select "english"
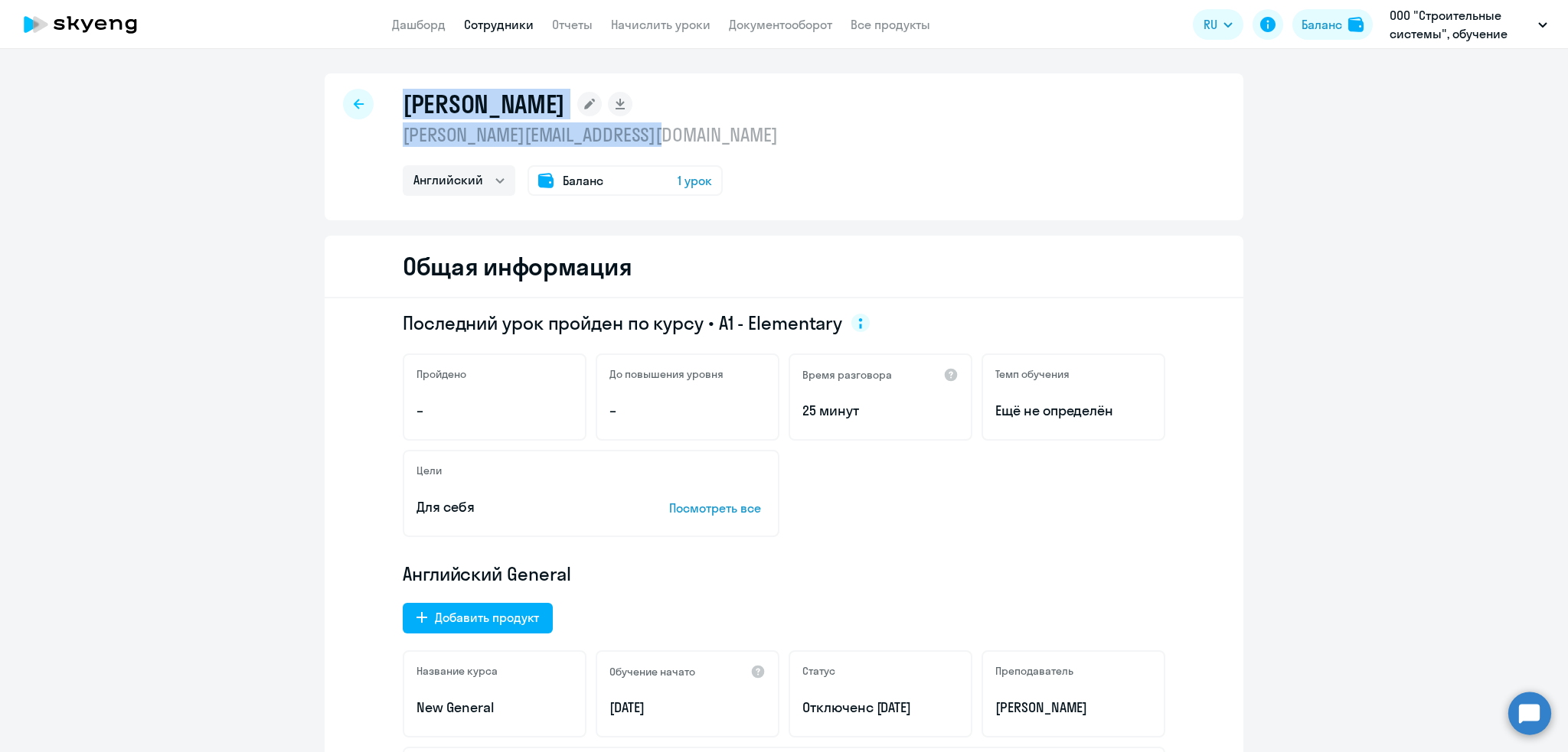
drag, startPoint x: 725, startPoint y: 130, endPoint x: 359, endPoint y: 135, distance: 366.0
click at [359, 135] on div "[PERSON_NAME] [PERSON_NAME][EMAIL_ADDRESS][DOMAIN_NAME] Английский Баланс 1 урок" at bounding box center [784, 146] width 918 height 147
click at [487, 126] on p "[PERSON_NAME][EMAIL_ADDRESS][DOMAIN_NAME]" at bounding box center [591, 134] width 375 height 24
drag, startPoint x: 396, startPoint y: 135, endPoint x: 682, endPoint y: 140, distance: 286.0
click at [682, 140] on p "[PERSON_NAME][EMAIL_ADDRESS][DOMAIN_NAME]" at bounding box center [591, 134] width 375 height 24
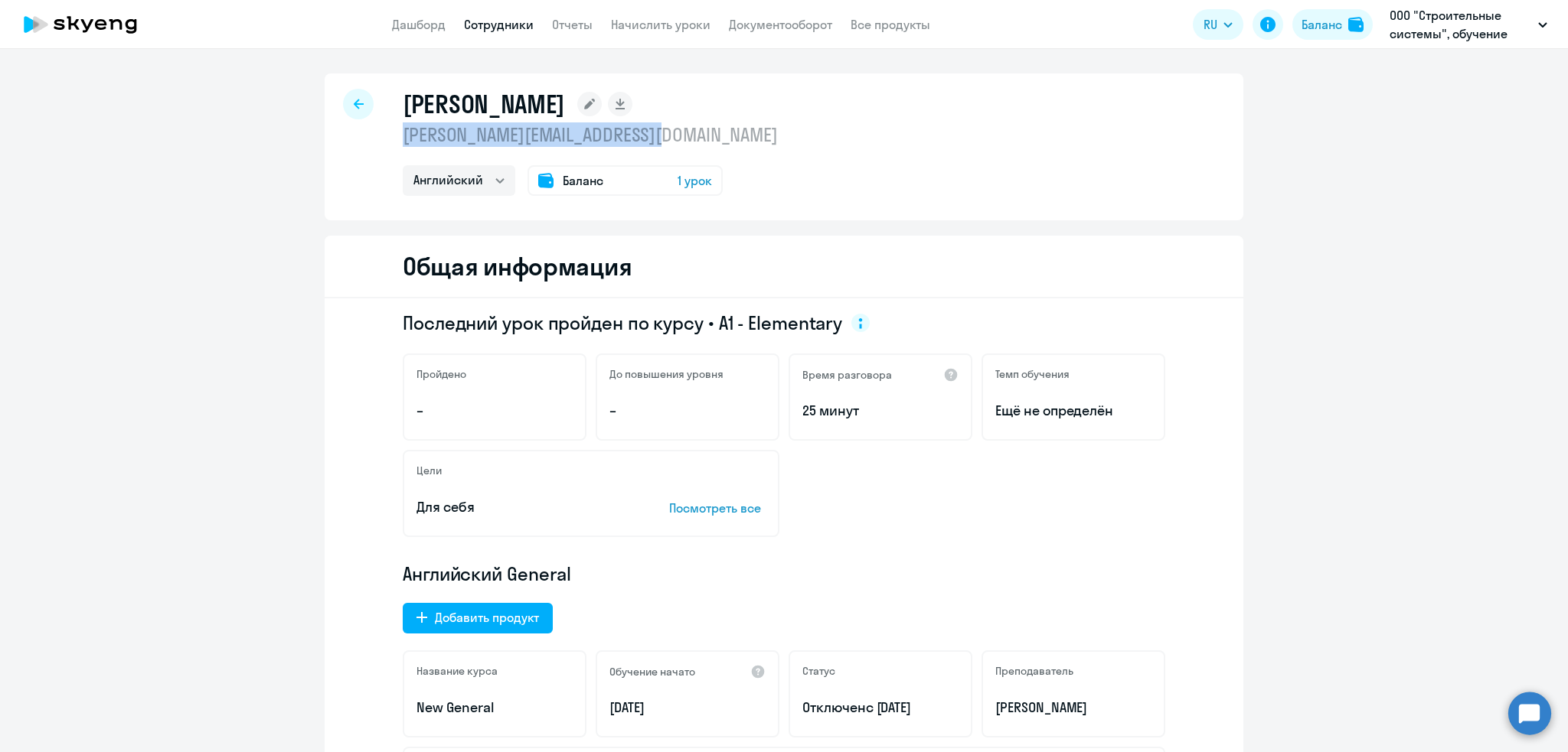
copy p "alexey.grachev@mbcc-group.com"
select select "english"
drag, startPoint x: 676, startPoint y: 135, endPoint x: 384, endPoint y: 131, distance: 292.0
click at [384, 131] on div "Власов Алексей alexey.vlasov@mbcc-group.com Английский Баланс 0 уроков" at bounding box center [784, 146] width 918 height 147
copy p "alexey.vlasov@mbcc-group.com"
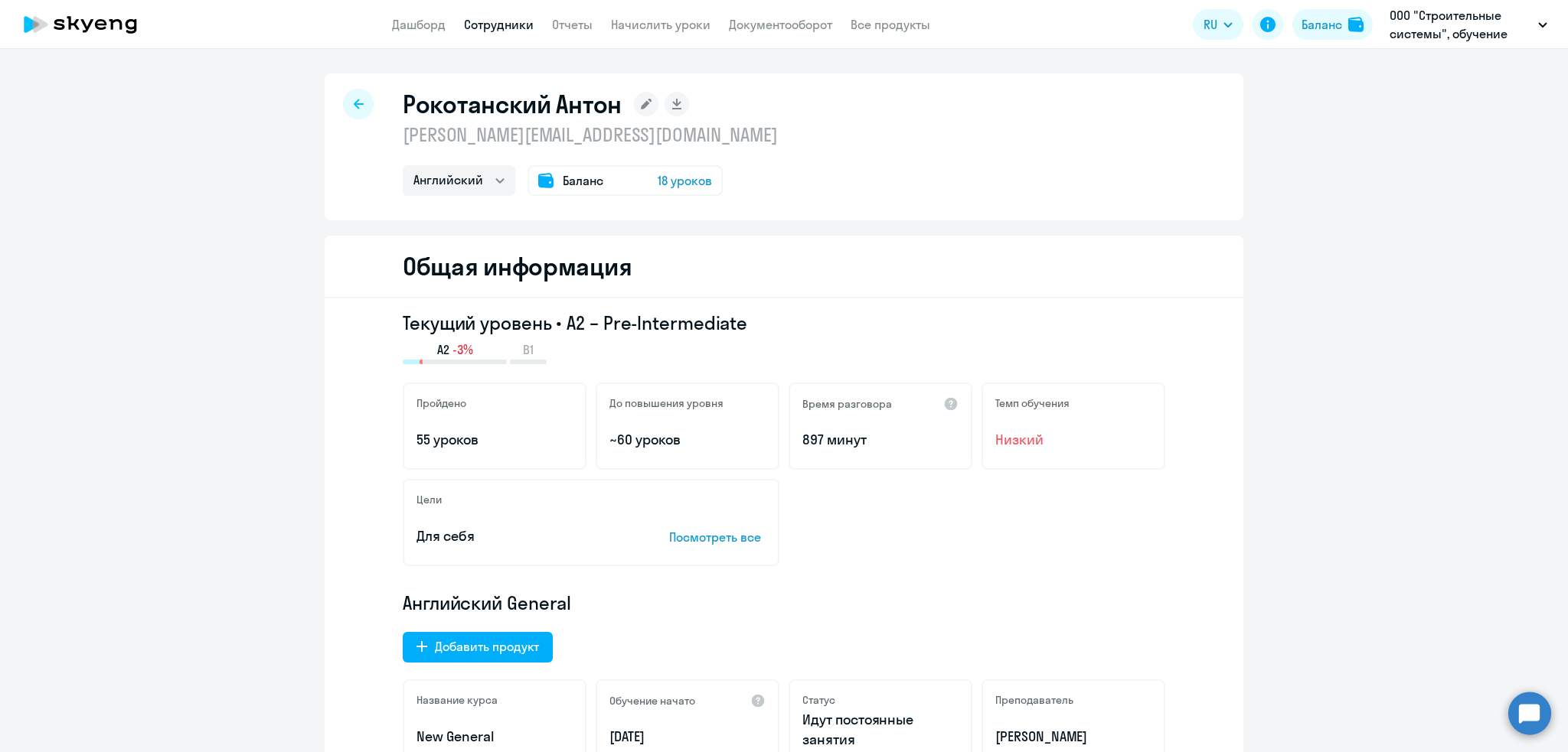
select select "english"
drag, startPoint x: 727, startPoint y: 136, endPoint x: 377, endPoint y: 134, distance: 350.0
click at [377, 134] on div "Рокотанский Антон [EMAIL_ADDRESS][DOMAIN_NAME] Английский Баланс 18 уроков" at bounding box center [784, 146] width 918 height 147
copy p "[PERSON_NAME][EMAIL_ADDRESS][DOMAIN_NAME]"
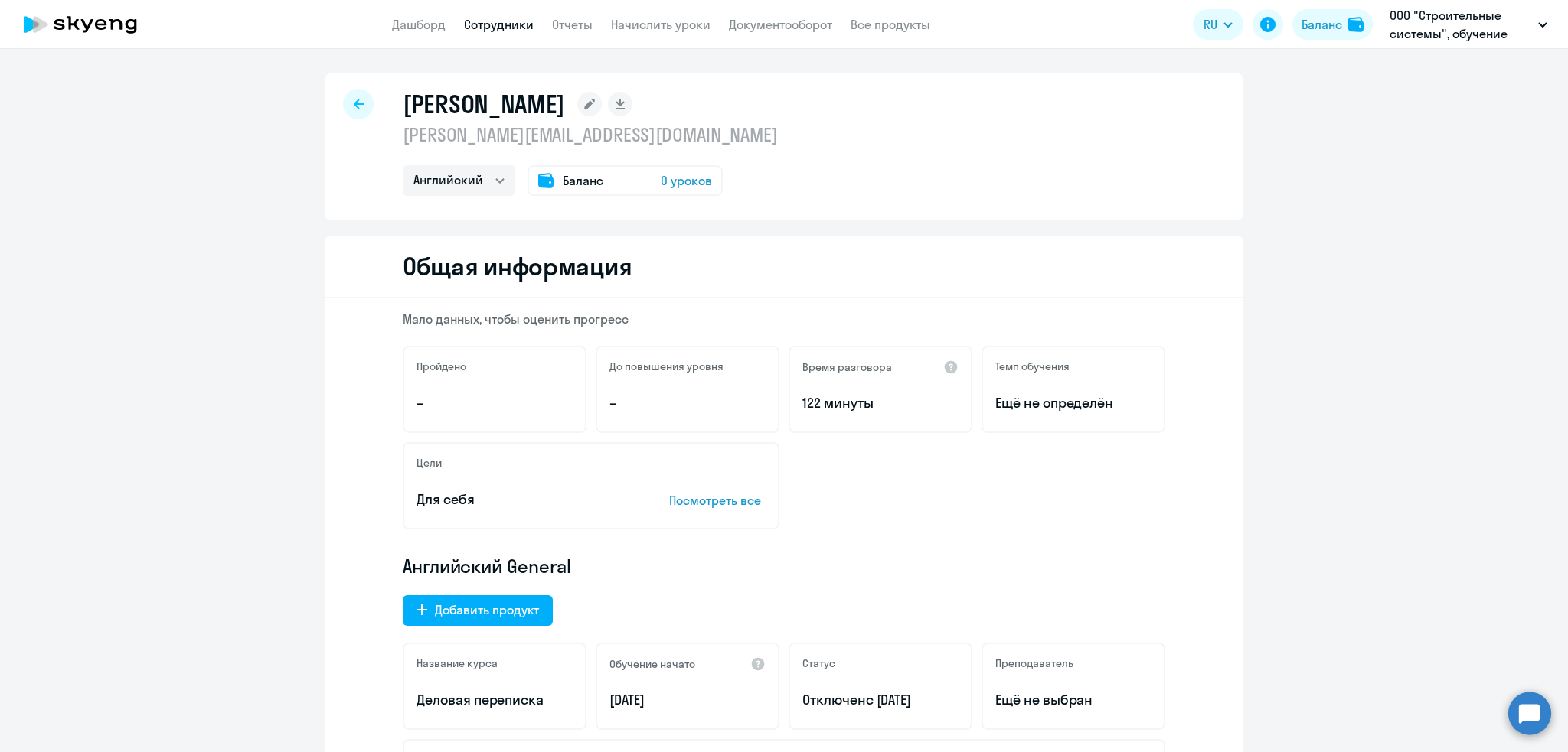
select select "english"
drag, startPoint x: 709, startPoint y: 138, endPoint x: 358, endPoint y: 137, distance: 351.0
click at [358, 137] on div "Швец Антон anton.shvets@mbcc-group.com Английский Баланс 0 уроков" at bounding box center [784, 146] width 918 height 147
click at [444, 136] on p "anton.shvets@mbcc-group.com" at bounding box center [591, 134] width 375 height 24
drag, startPoint x: 398, startPoint y: 134, endPoint x: 679, endPoint y: 140, distance: 281.1
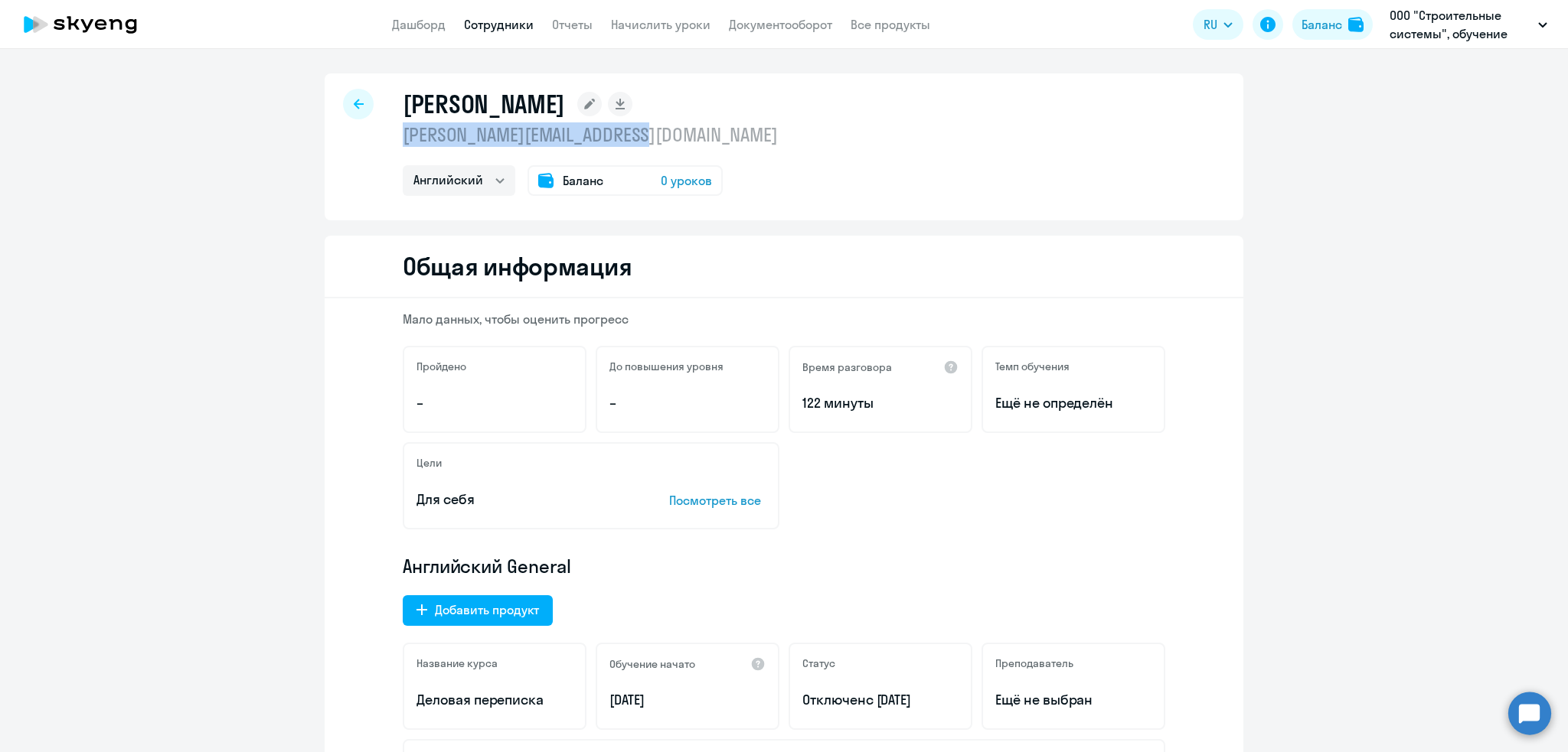
click at [679, 140] on p "anton.shvets@mbcc-group.com" at bounding box center [591, 134] width 375 height 24
copy p "anton.shvets@mbcc-group.com"
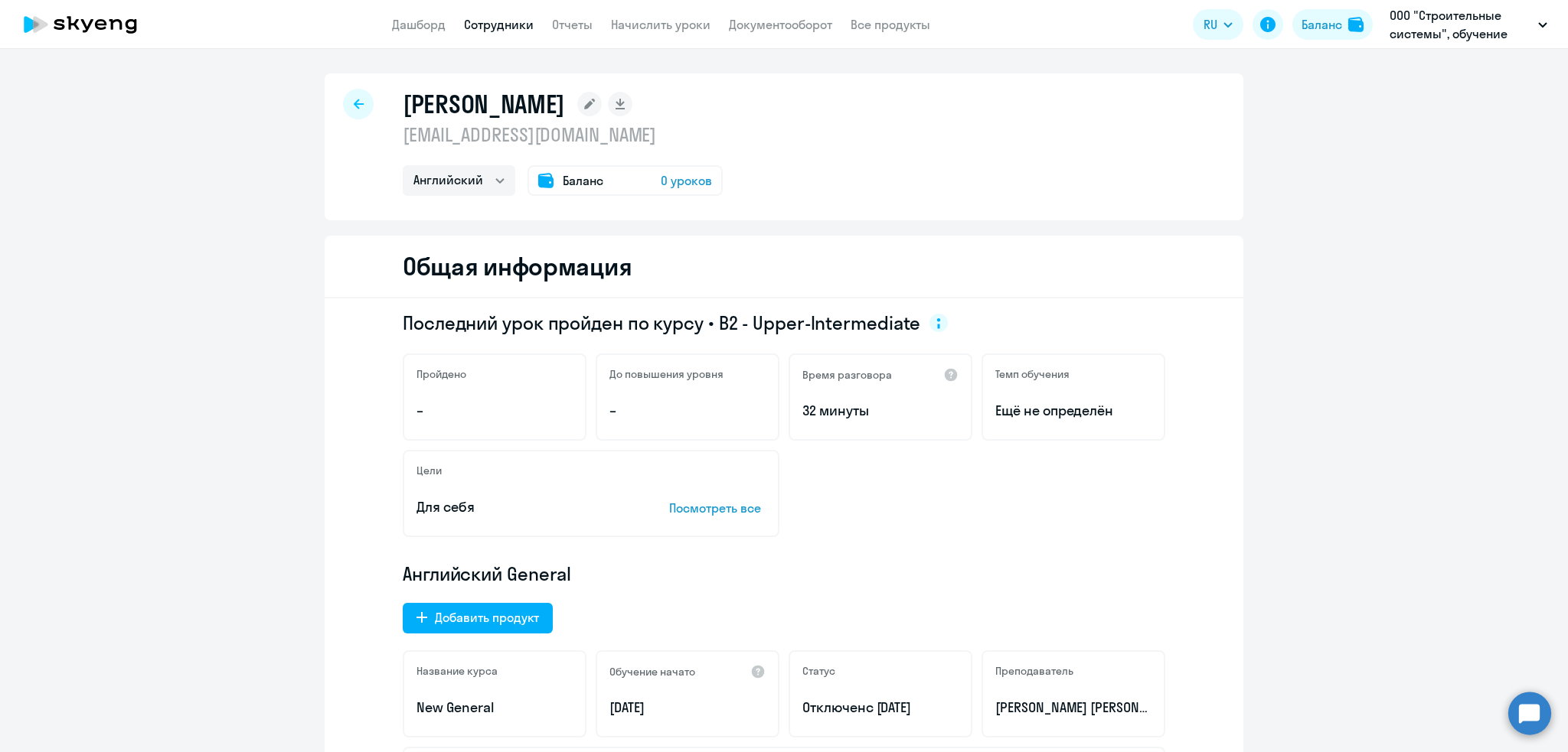
select select "english"
drag, startPoint x: 714, startPoint y: 138, endPoint x: 378, endPoint y: 137, distance: 336.0
click at [378, 137] on div "[PERSON_NAME] [EMAIL_ADDRESS][DOMAIN_NAME] Английский Баланс 0 уроков" at bounding box center [784, 146] width 918 height 147
copy p "dmitry.samsonov@mbcc-group.com"
select select "english"
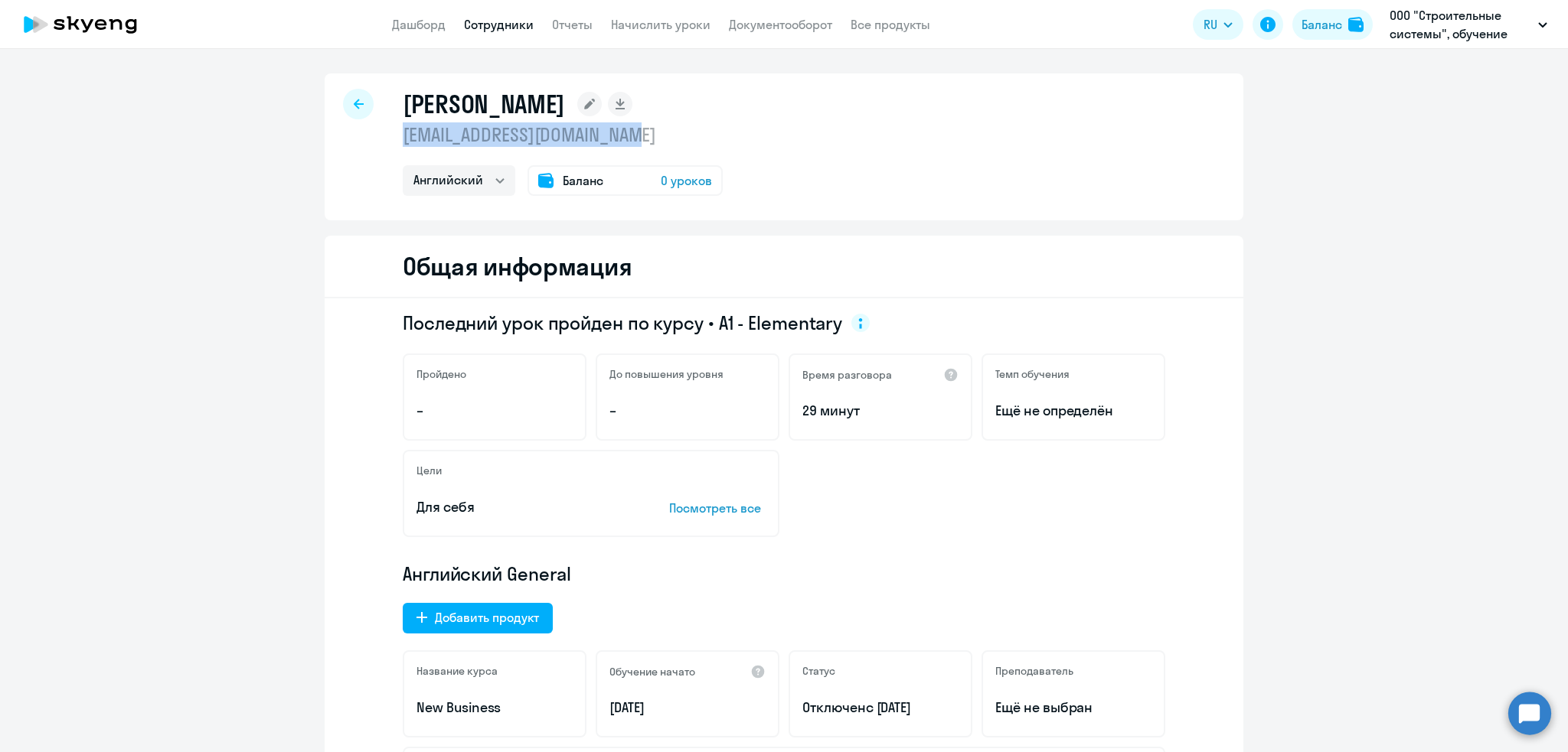
drag, startPoint x: 689, startPoint y: 142, endPoint x: 420, endPoint y: 130, distance: 269.3
click at [390, 137] on div "[PERSON_NAME] [EMAIL_ADDRESS][DOMAIN_NAME] Английский Баланс 0 уроков" at bounding box center [784, 146] width 918 height 147
copy p "[EMAIL_ADDRESS][DOMAIN_NAME]"
